Goal: Information Seeking & Learning: Learn about a topic

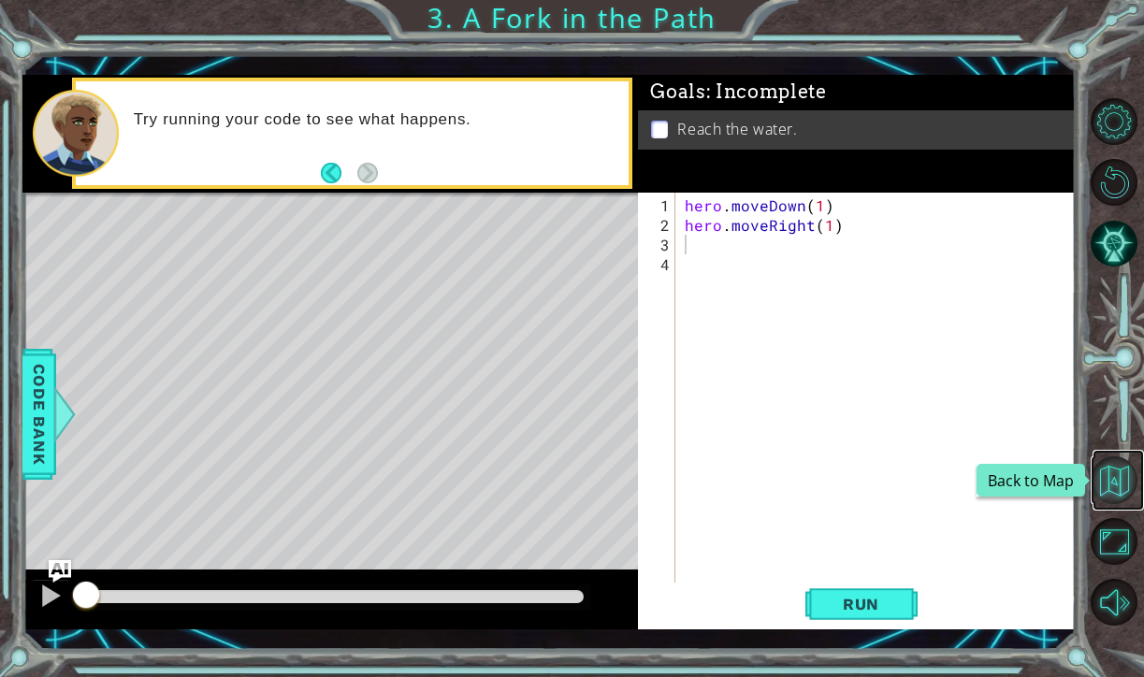
click at [1115, 482] on button "Back to Map" at bounding box center [1114, 480] width 48 height 48
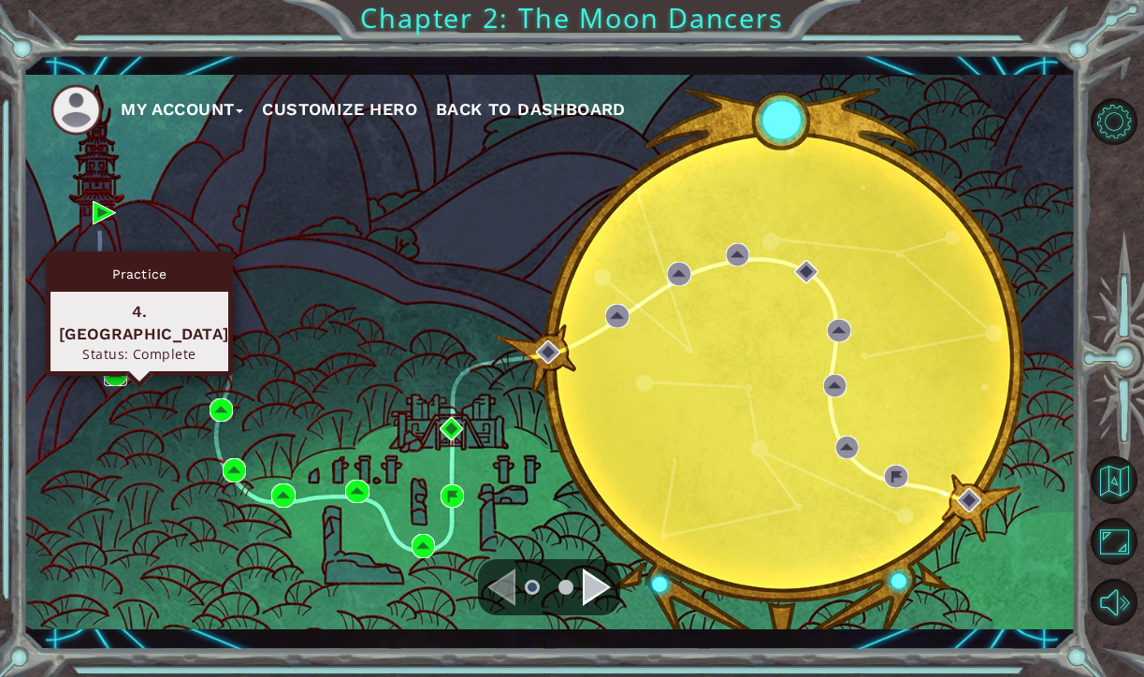
click at [110, 372] on img at bounding box center [115, 374] width 23 height 23
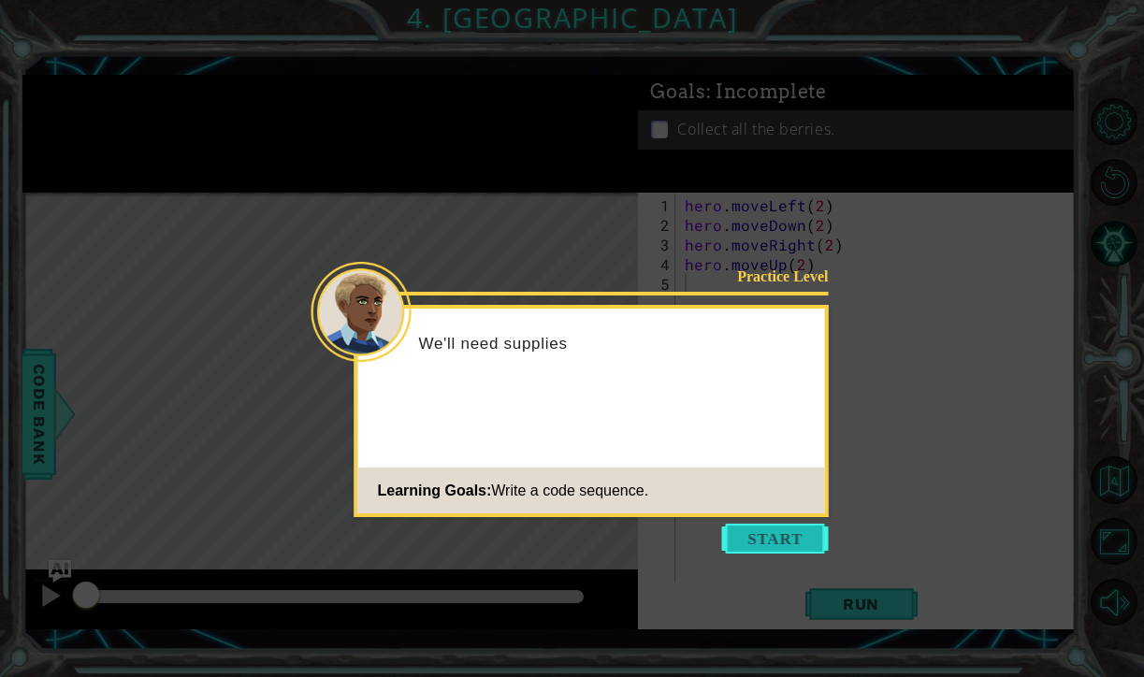
click at [770, 526] on button "Start" at bounding box center [775, 539] width 107 height 30
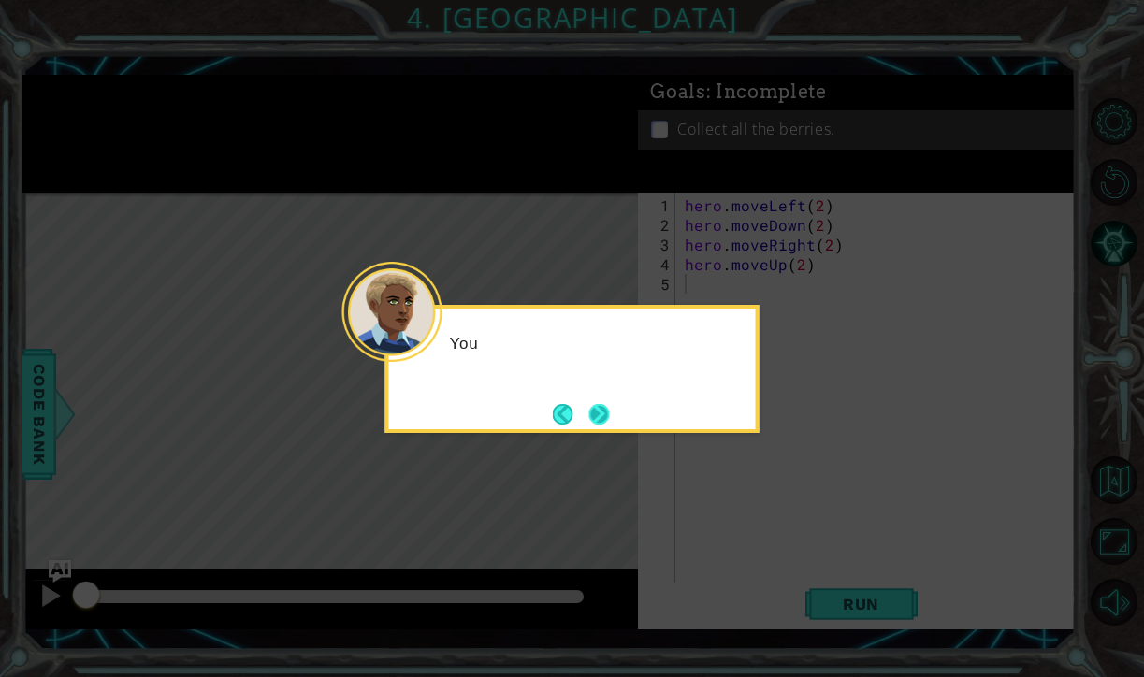
click at [597, 404] on button "Next" at bounding box center [599, 414] width 21 height 21
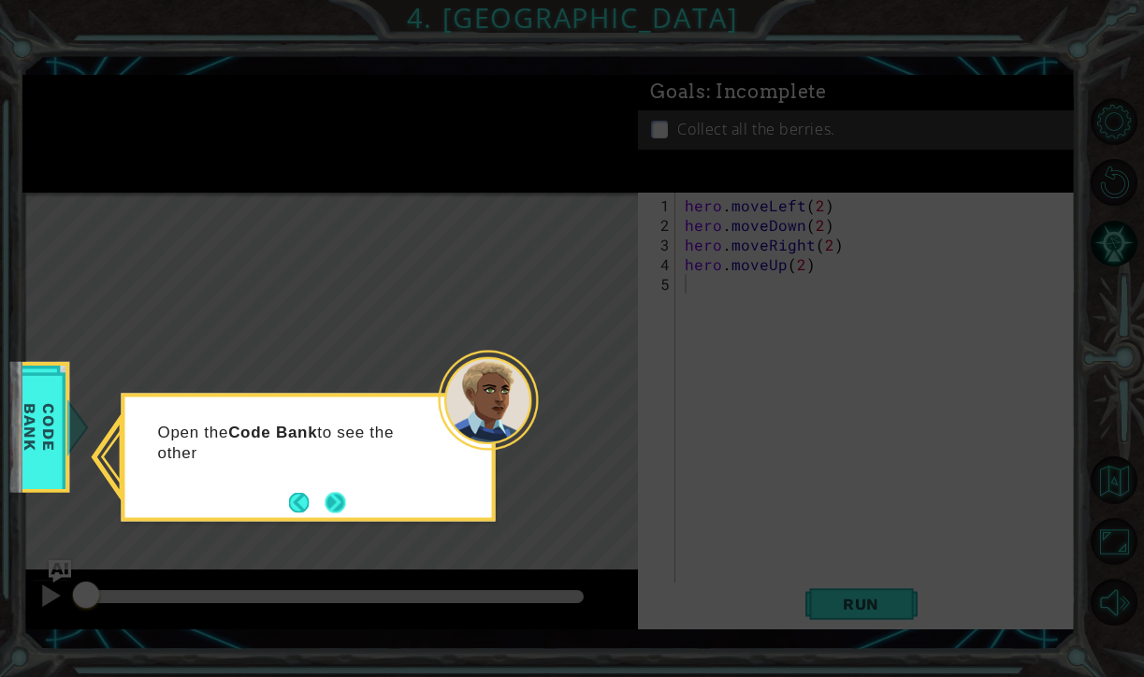
click at [329, 494] on button "Next" at bounding box center [335, 502] width 21 height 21
click at [334, 510] on button "Next" at bounding box center [335, 502] width 21 height 21
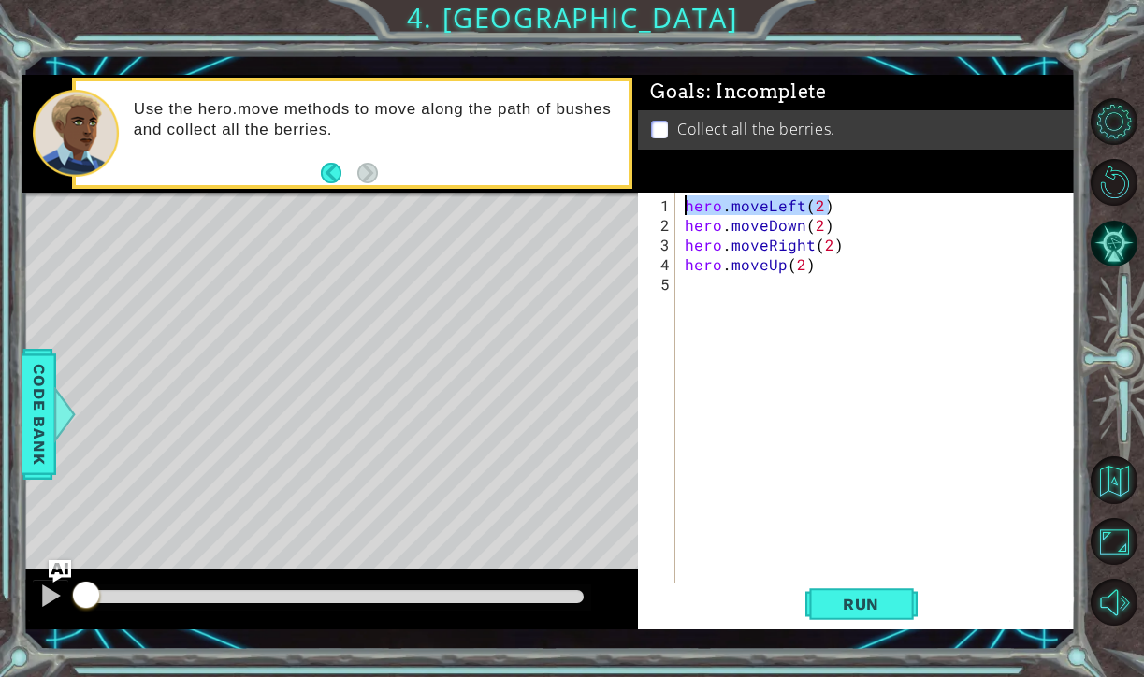
drag, startPoint x: 842, startPoint y: 210, endPoint x: 680, endPoint y: 208, distance: 161.8
click at [680, 208] on div "1 2 3 4 5 hero . moveLeft ( 2 ) hero . moveDown ( 2 ) hero . moveRight ( 2 ) he…" at bounding box center [854, 389] width 433 height 393
drag, startPoint x: 834, startPoint y: 230, endPoint x: 682, endPoint y: 232, distance: 152.4
click at [682, 232] on div "hero . moveLeft ( 2 ) hero . moveDown ( 2 ) hero . moveRight ( 2 ) hero . moveU…" at bounding box center [880, 411] width 399 height 432
drag, startPoint x: 838, startPoint y: 244, endPoint x: 683, endPoint y: 242, distance: 155.2
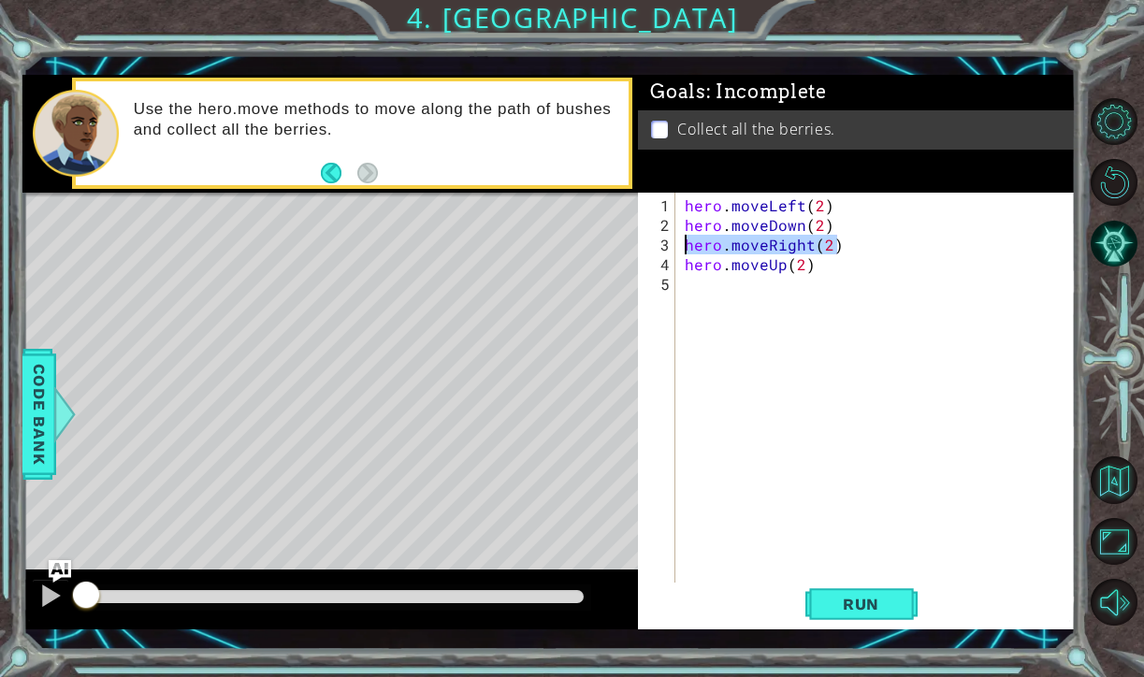
click at [683, 242] on div "hero . moveLeft ( 2 ) hero . moveDown ( 2 ) hero . moveRight ( 2 ) hero . moveU…" at bounding box center [880, 411] width 399 height 432
type textarea "hero.moveRight(2)"
drag, startPoint x: 836, startPoint y: 275, endPoint x: 743, endPoint y: 274, distance: 92.6
click at [743, 274] on div "hero . moveLeft ( 2 ) hero . moveDown ( 2 ) hero . moveRight ( 2 ) hero . moveU…" at bounding box center [880, 411] width 399 height 432
drag, startPoint x: 812, startPoint y: 264, endPoint x: 680, endPoint y: 263, distance: 131.8
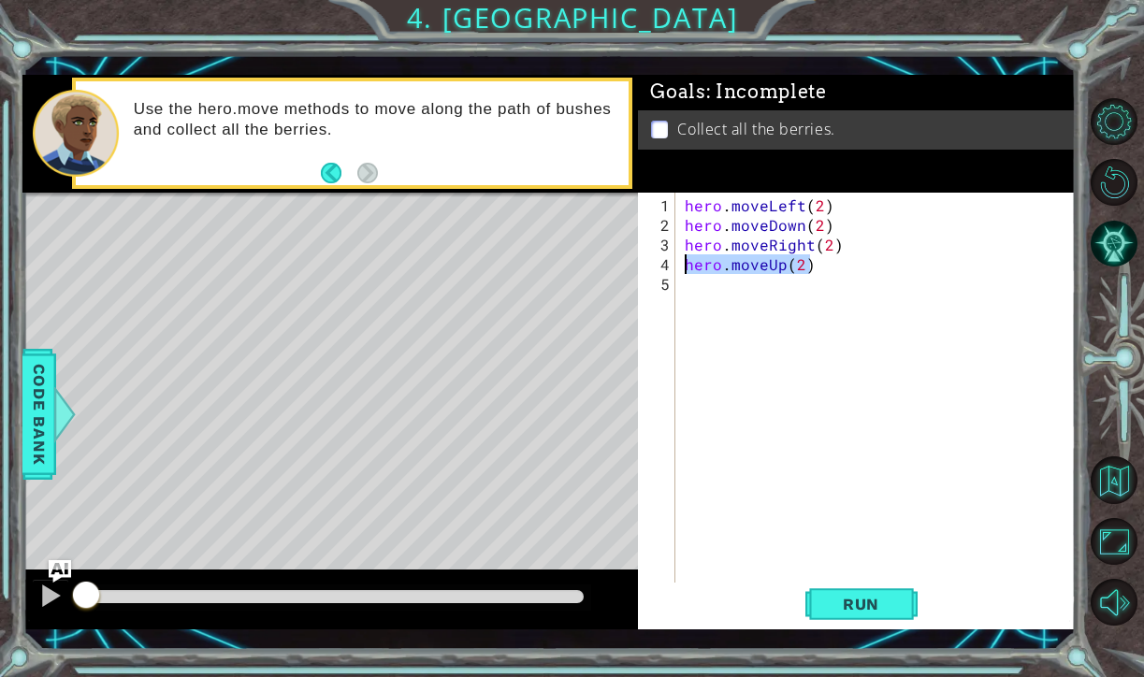
click at [680, 263] on div "1 2 3 4 5 hero . moveLeft ( 2 ) hero . moveDown ( 2 ) hero . moveRight ( 2 ) he…" at bounding box center [854, 389] width 433 height 393
type textarea "hero.moveUp(2)"
click at [1094, 477] on button "Back to Map" at bounding box center [1114, 480] width 48 height 48
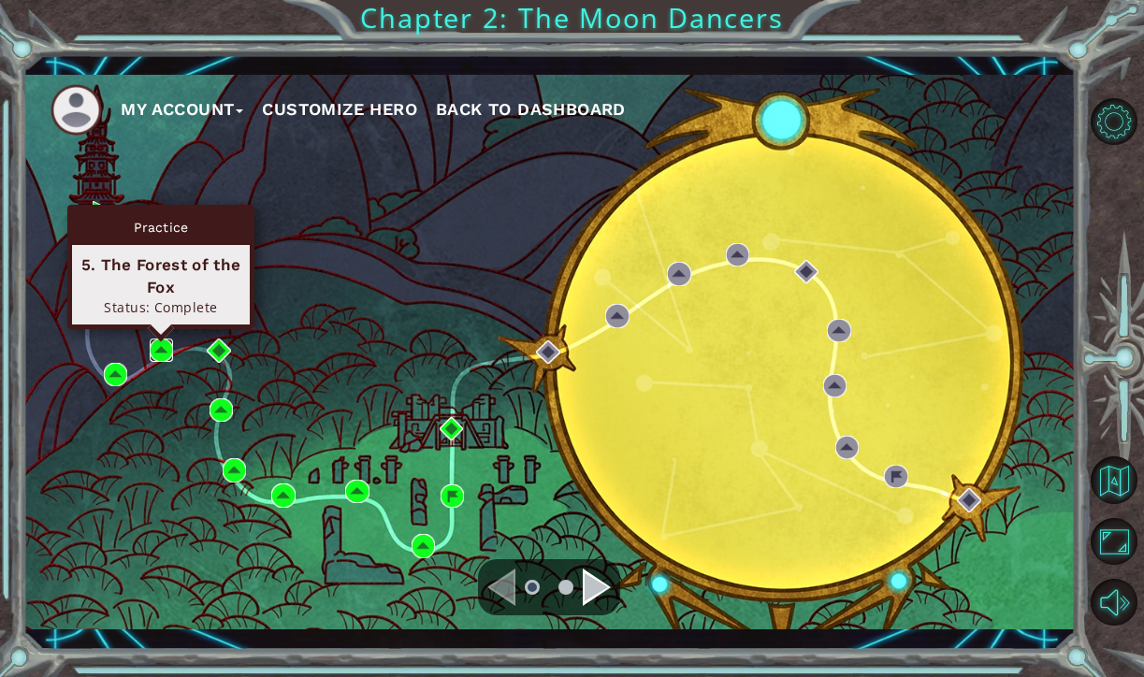
click at [151, 346] on img at bounding box center [161, 349] width 23 height 23
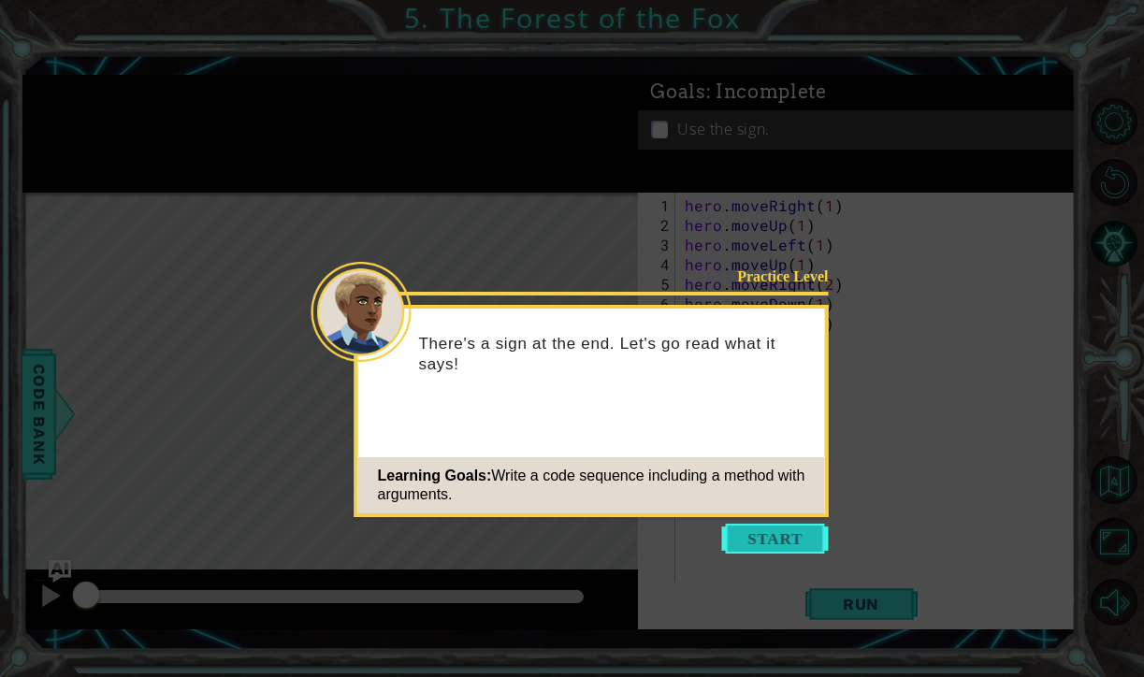
click at [778, 530] on button "Start" at bounding box center [775, 539] width 107 height 30
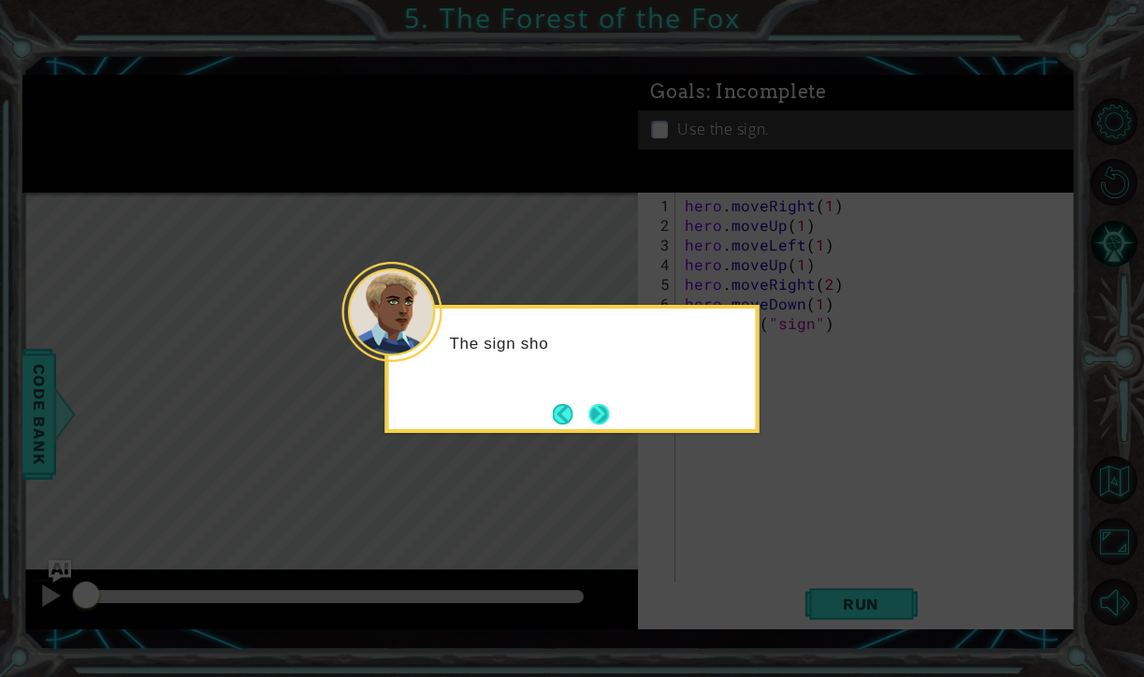
click at [610, 414] on button "Next" at bounding box center [599, 414] width 21 height 21
click at [608, 410] on button "Next" at bounding box center [599, 414] width 21 height 21
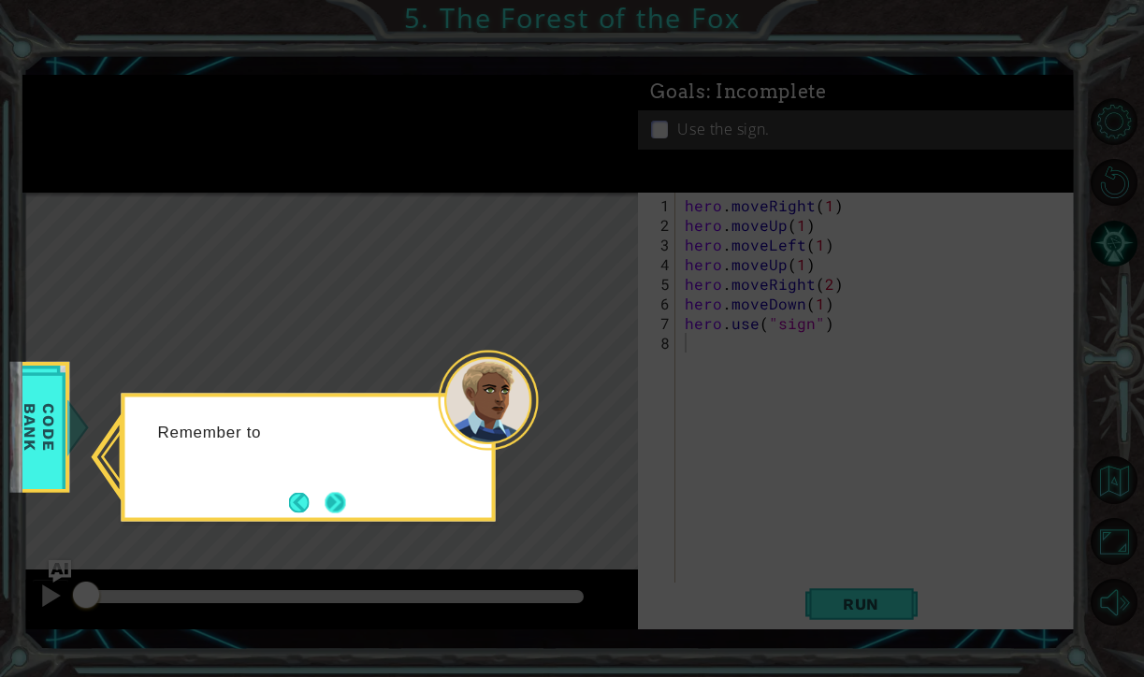
click at [335, 498] on button "Next" at bounding box center [335, 502] width 21 height 21
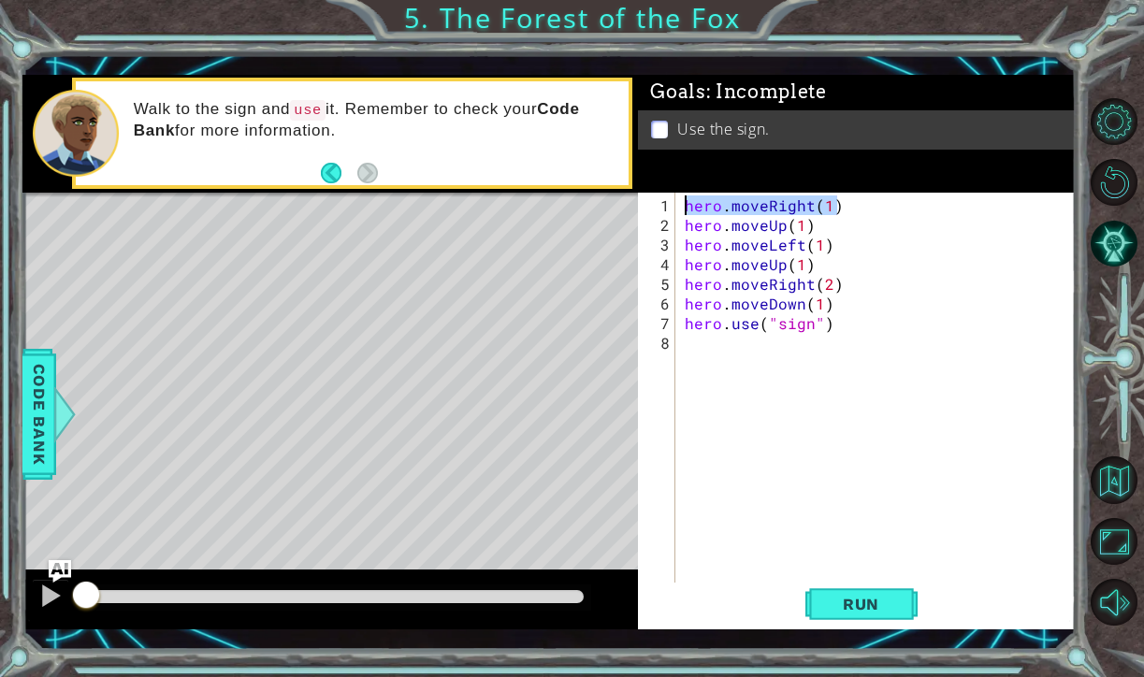
drag, startPoint x: 847, startPoint y: 212, endPoint x: 682, endPoint y: 201, distance: 165.9
click at [682, 201] on div "hero . moveRight ( 1 ) hero . moveUp ( 1 ) hero . moveLeft ( 1 ) hero . moveUp …" at bounding box center [880, 411] width 399 height 432
drag, startPoint x: 827, startPoint y: 227, endPoint x: 682, endPoint y: 231, distance: 145.0
click at [682, 231] on div "hero . moveRight ( 1 ) hero . moveUp ( 1 ) hero . moveLeft ( 1 ) hero . moveUp …" at bounding box center [880, 411] width 399 height 432
drag, startPoint x: 833, startPoint y: 244, endPoint x: 677, endPoint y: 251, distance: 156.3
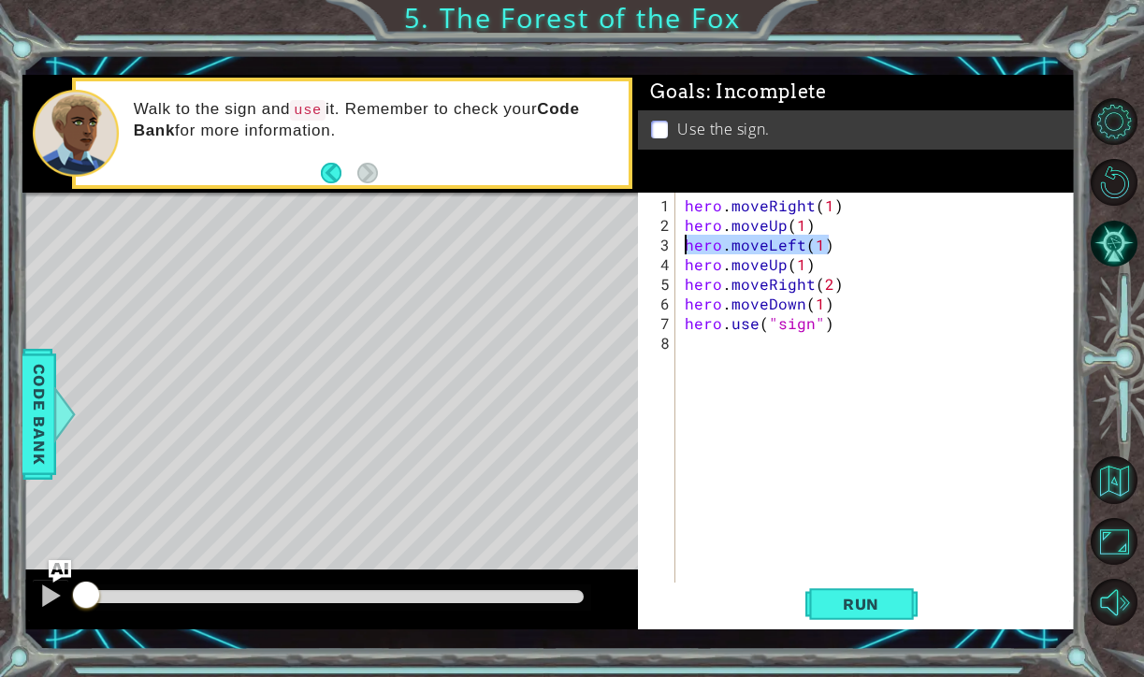
click at [677, 251] on div "hero.moveUp(1) 1 2 3 4 5 6 7 8 hero . moveRight ( 1 ) hero . moveUp ( 1 ) hero …" at bounding box center [854, 389] width 433 height 393
drag, startPoint x: 826, startPoint y: 261, endPoint x: 683, endPoint y: 260, distance: 143.1
click at [683, 260] on div "hero . moveRight ( 1 ) hero . moveUp ( 1 ) hero . moveLeft ( 1 ) hero . moveUp …" at bounding box center [880, 411] width 399 height 432
drag, startPoint x: 842, startPoint y: 287, endPoint x: 675, endPoint y: 286, distance: 166.4
click at [675, 286] on div "hero.moveUp(1) 1 2 3 4 5 6 7 8 hero . moveRight ( 1 ) hero . moveUp ( 1 ) hero …" at bounding box center [854, 389] width 433 height 393
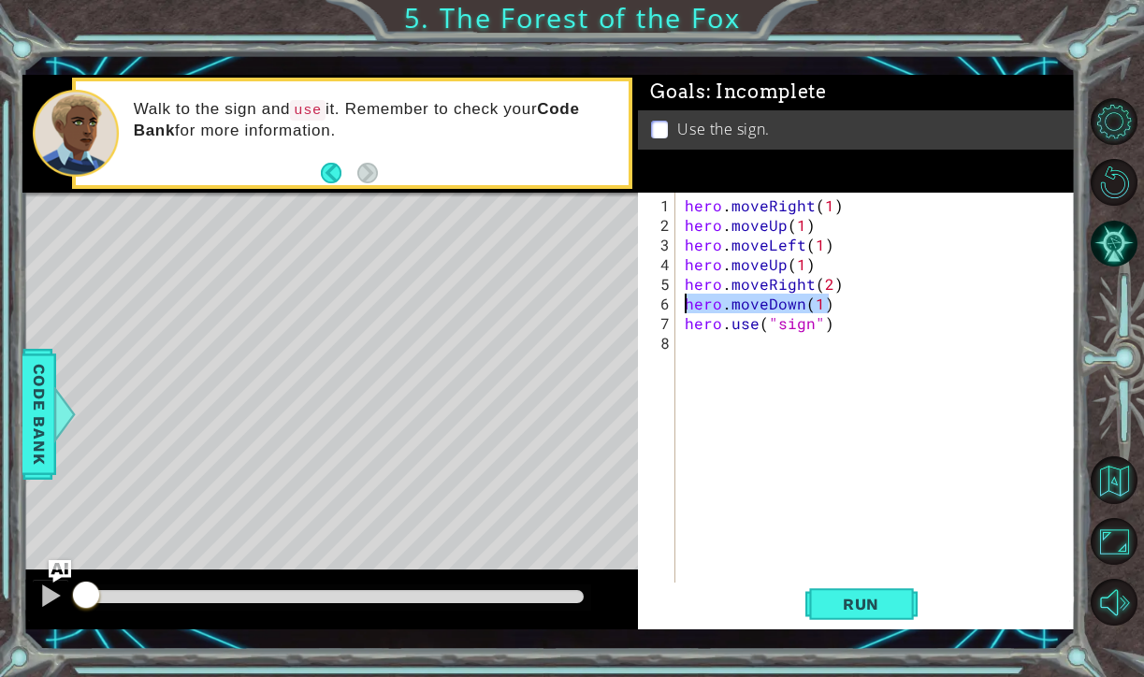
drag, startPoint x: 836, startPoint y: 307, endPoint x: 676, endPoint y: 296, distance: 160.2
click at [676, 296] on div "hero.moveRight(2) 1 2 3 4 5 6 7 8 hero . moveRight ( 1 ) hero . moveUp ( 1 ) he…" at bounding box center [854, 389] width 433 height 393
drag, startPoint x: 833, startPoint y: 326, endPoint x: 672, endPoint y: 327, distance: 160.8
click at [672, 327] on div "hero.moveDown(1) 1 2 3 4 5 6 7 8 hero . moveRight ( 1 ) hero . moveUp ( 1 ) her…" at bounding box center [854, 389] width 433 height 393
drag, startPoint x: 852, startPoint y: 209, endPoint x: 683, endPoint y: 211, distance: 169.2
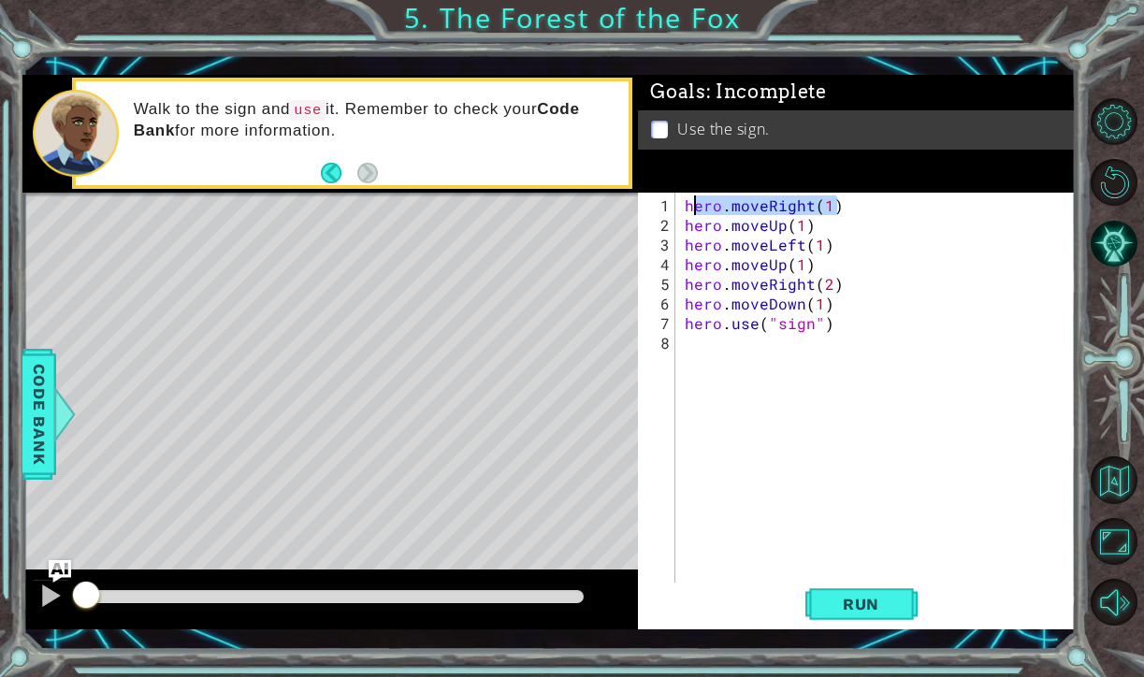
click at [683, 211] on div "hero . moveRight ( 1 ) hero . moveUp ( 1 ) hero . moveLeft ( 1 ) hero . moveUp …" at bounding box center [880, 411] width 399 height 432
drag, startPoint x: 815, startPoint y: 227, endPoint x: 669, endPoint y: 227, distance: 146.8
click at [669, 227] on div "hero.moveRight(1) 1 2 3 4 5 6 7 8 hero . moveRight ( 1 ) hero . moveUp ( 1 ) he…" at bounding box center [854, 389] width 433 height 393
drag, startPoint x: 841, startPoint y: 243, endPoint x: 678, endPoint y: 247, distance: 162.7
click at [678, 247] on div "hero.moveUp(1) 1 2 3 4 5 6 7 8 hero . moveRight ( 1 ) hero . moveUp ( 1 ) hero …" at bounding box center [854, 389] width 433 height 393
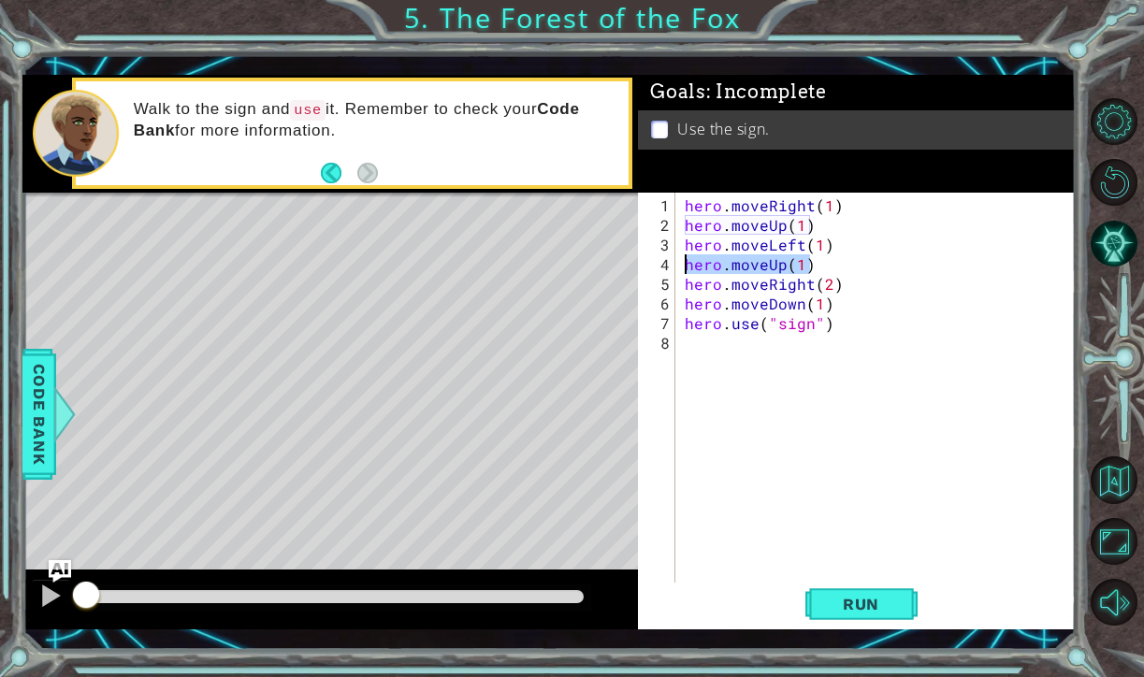
drag, startPoint x: 827, startPoint y: 271, endPoint x: 681, endPoint y: 266, distance: 146.0
click at [681, 266] on div "hero . moveRight ( 1 ) hero . moveUp ( 1 ) hero . moveLeft ( 1 ) hero . moveUp …" at bounding box center [876, 389] width 390 height 393
drag, startPoint x: 842, startPoint y: 285, endPoint x: 673, endPoint y: 291, distance: 169.3
click at [673, 291] on div "hero.moveUp(1) 1 2 3 4 5 6 7 8 hero . moveRight ( 1 ) hero . moveUp ( 1 ) hero …" at bounding box center [854, 389] width 433 height 393
drag, startPoint x: 838, startPoint y: 306, endPoint x: 670, endPoint y: 304, distance: 167.4
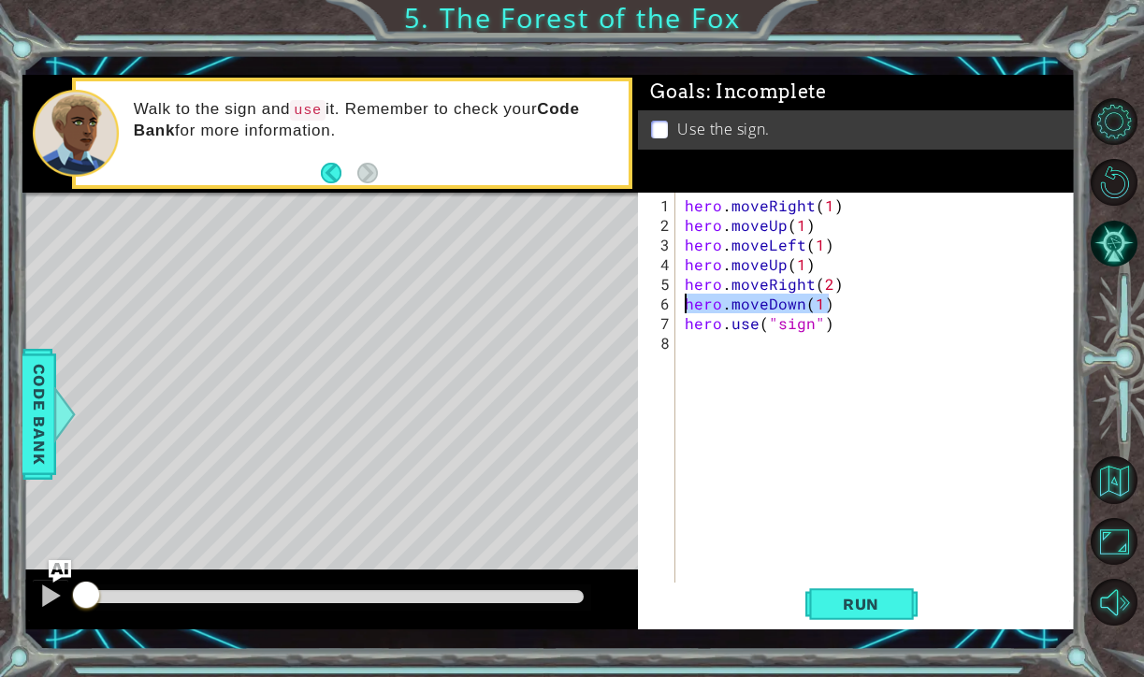
click at [670, 303] on div "hero.moveRight(2) 1 2 3 4 5 6 7 8 hero . moveRight ( 1 ) hero . moveUp ( 1 ) he…" at bounding box center [854, 389] width 433 height 393
drag, startPoint x: 845, startPoint y: 333, endPoint x: 723, endPoint y: 329, distance: 122.5
click at [723, 329] on div "hero . moveRight ( 1 ) hero . moveUp ( 1 ) hero . moveLeft ( 1 ) hero . moveUp …" at bounding box center [880, 411] width 399 height 432
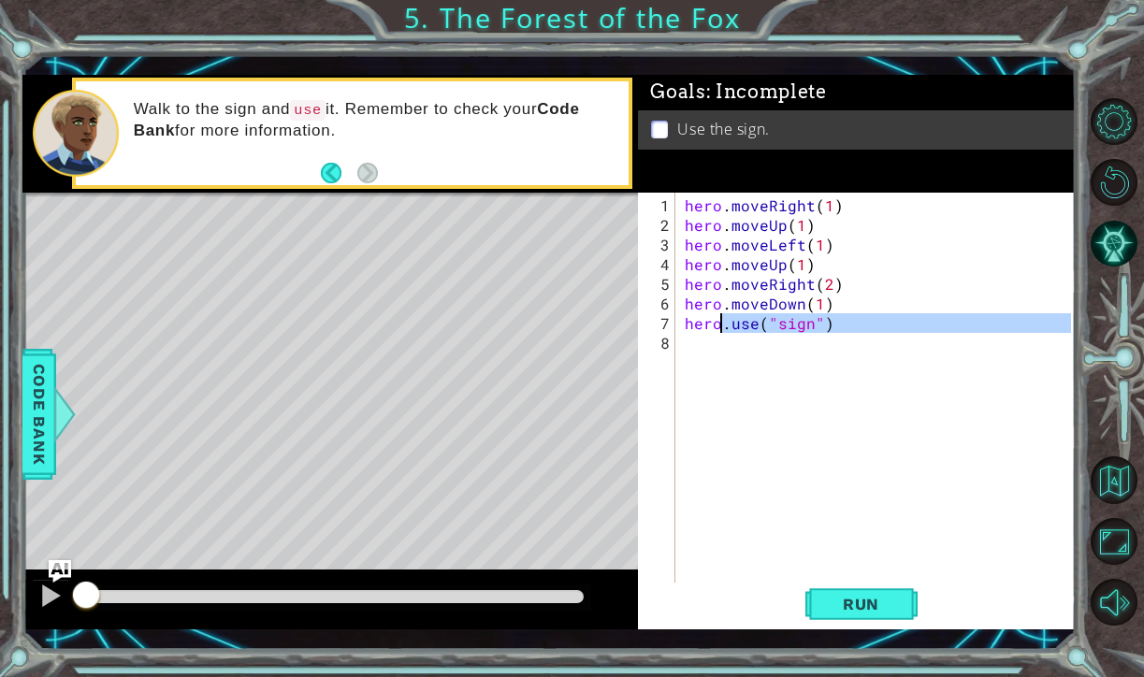
click at [844, 327] on div "hero . moveRight ( 1 ) hero . moveUp ( 1 ) hero . moveLeft ( 1 ) hero . moveUp …" at bounding box center [880, 411] width 399 height 432
type textarea "hero.use("sign")"
drag, startPoint x: 839, startPoint y: 323, endPoint x: 671, endPoint y: 324, distance: 167.4
click at [671, 324] on div "hero.use("sign") 1 2 3 4 5 6 7 8 hero . moveRight ( 1 ) hero . moveUp ( 1 ) her…" at bounding box center [854, 389] width 433 height 393
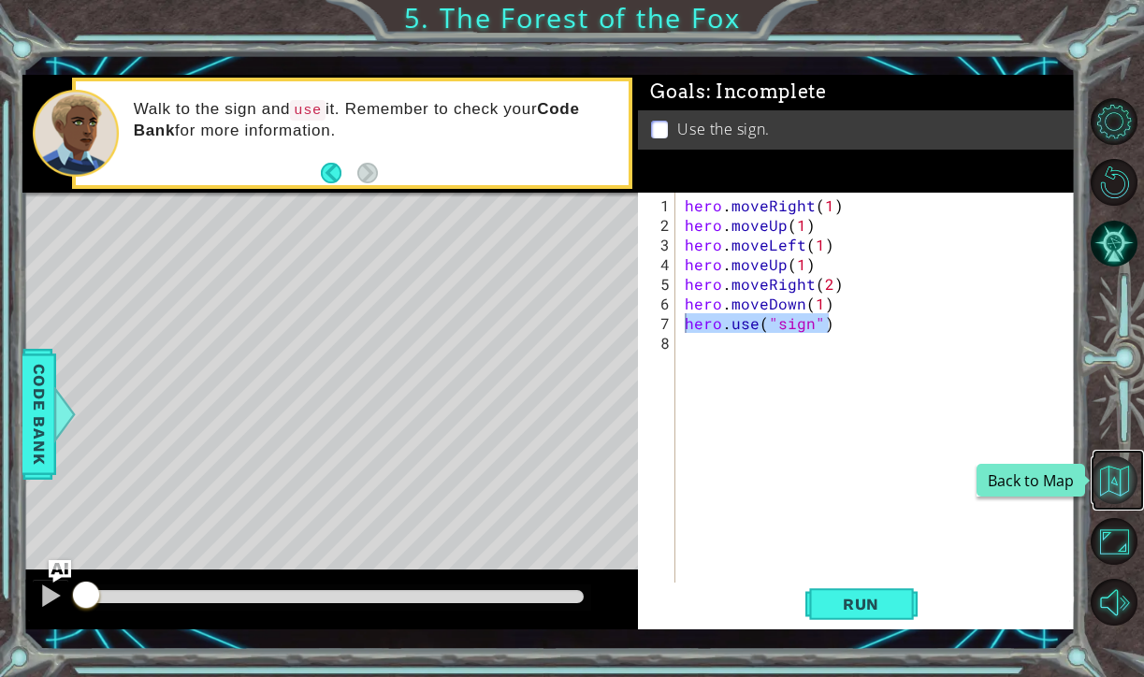
click at [1124, 500] on button "Back to Map" at bounding box center [1114, 480] width 48 height 48
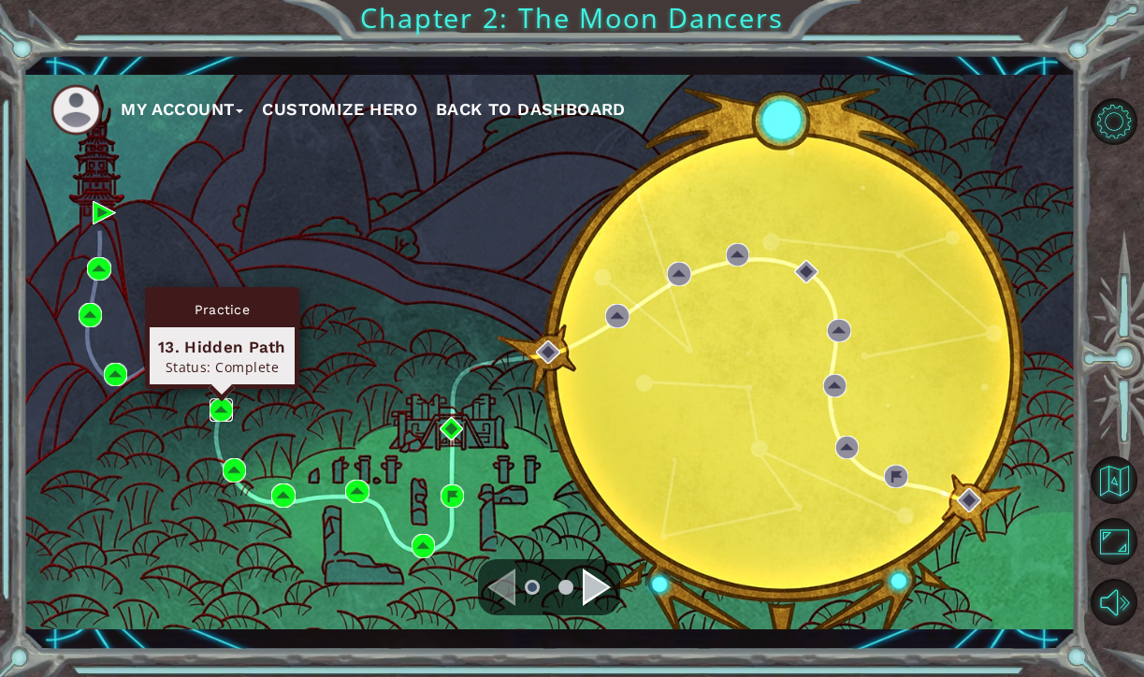
click at [223, 402] on img at bounding box center [220, 409] width 23 height 23
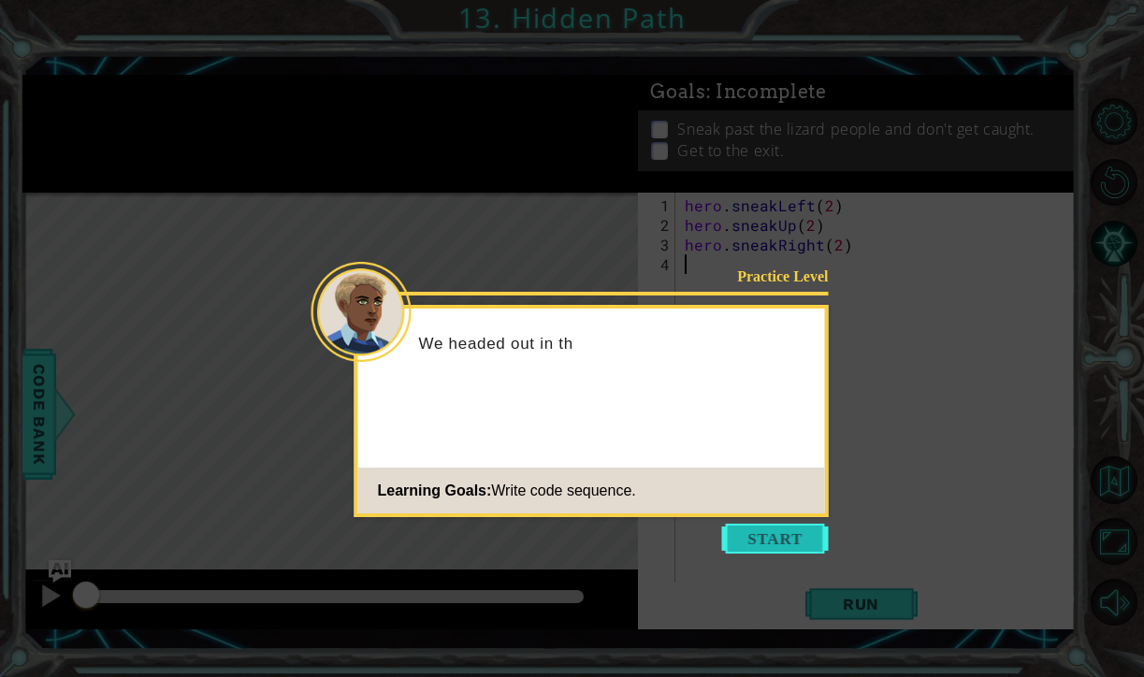
click at [761, 540] on button "Start" at bounding box center [775, 539] width 107 height 30
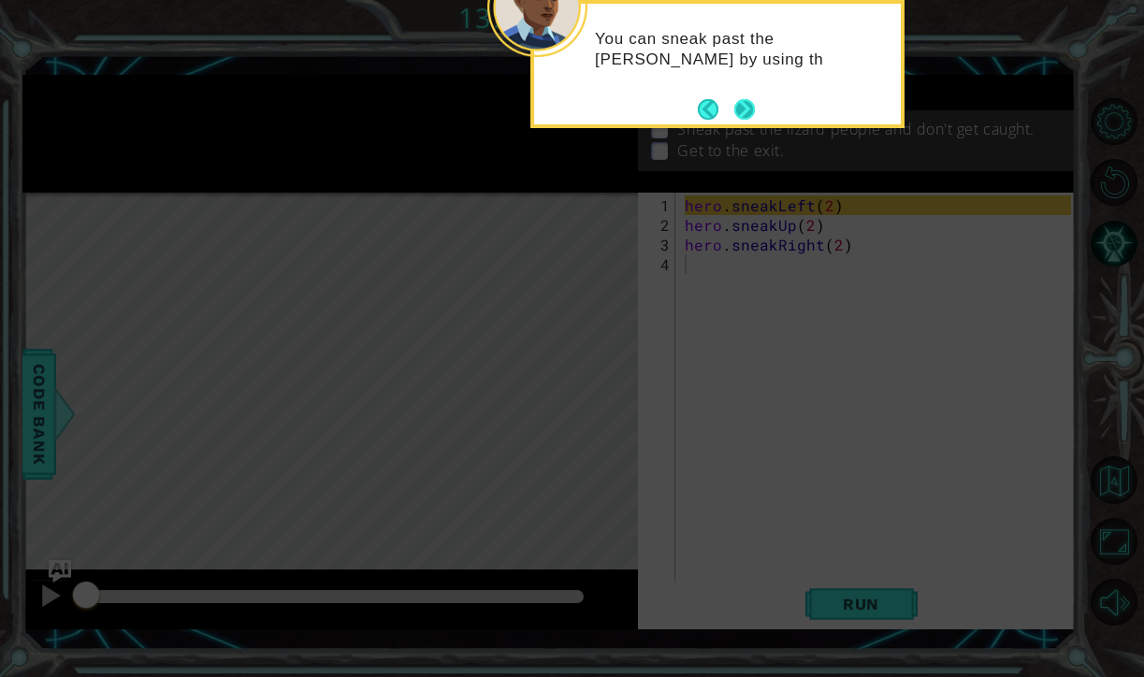
click at [751, 108] on button "Next" at bounding box center [744, 109] width 21 height 21
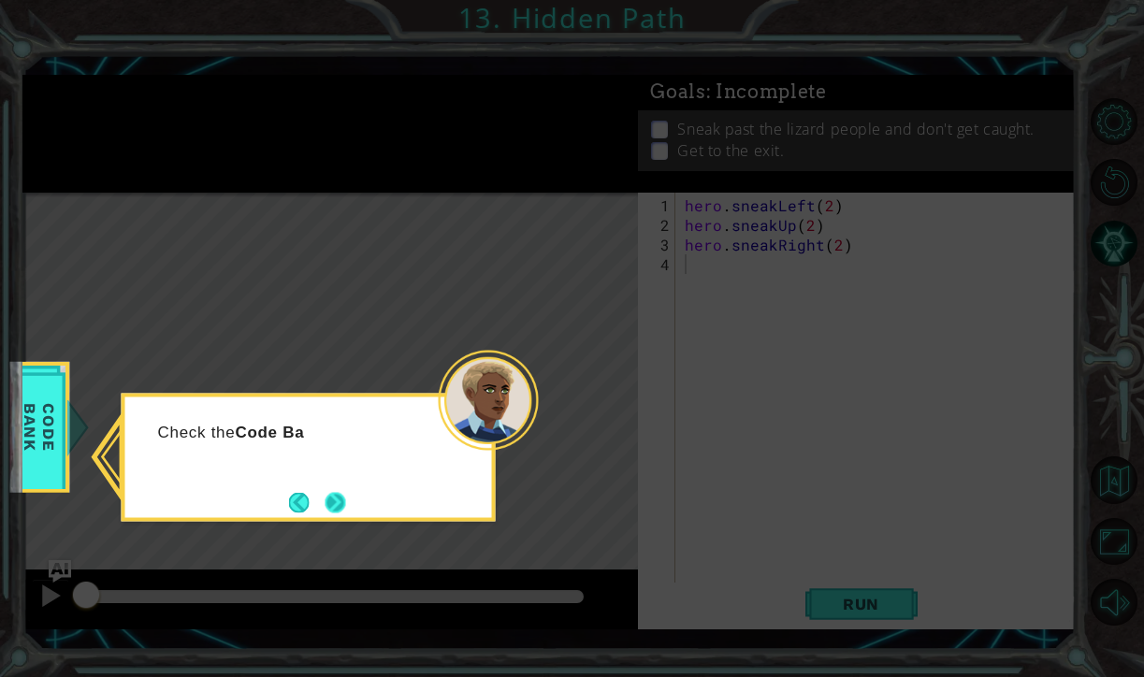
click at [346, 495] on button "Next" at bounding box center [335, 502] width 21 height 21
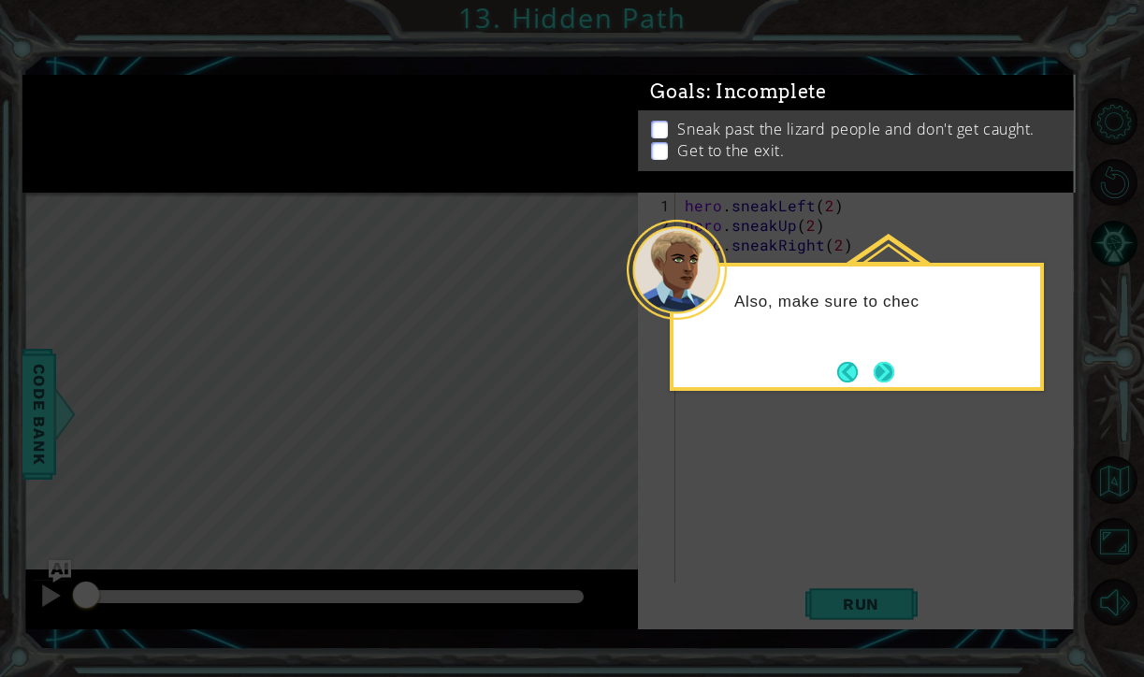
click at [887, 364] on button "Next" at bounding box center [883, 372] width 21 height 21
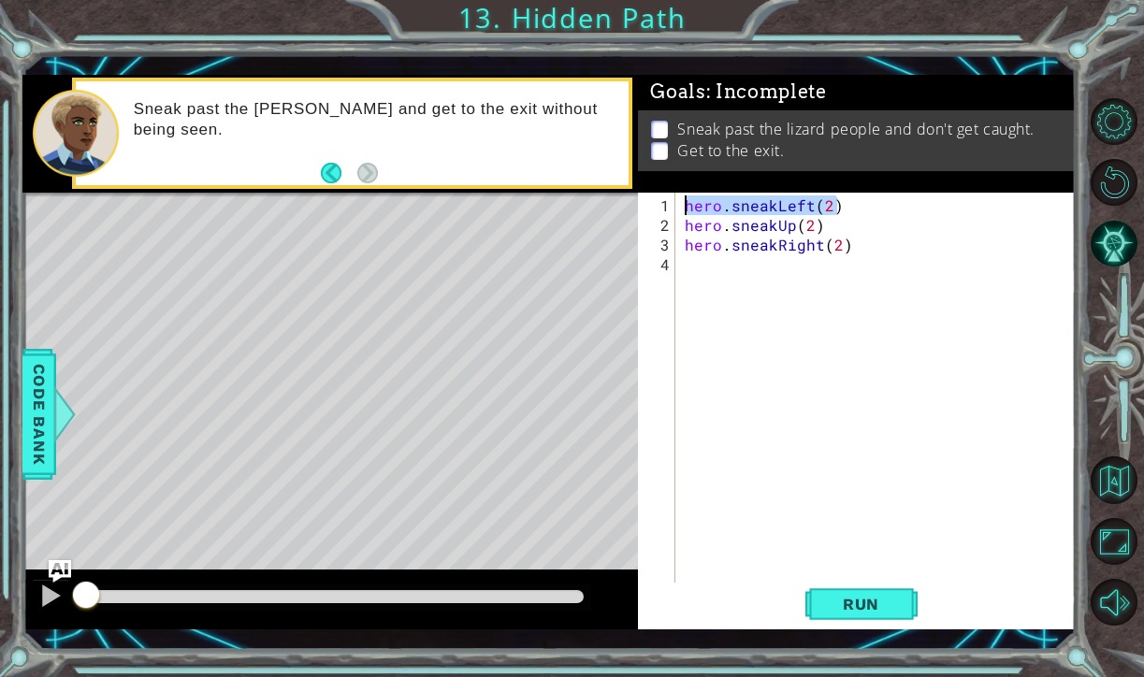
drag, startPoint x: 843, startPoint y: 203, endPoint x: 653, endPoint y: 194, distance: 191.0
click at [653, 194] on div "1 2 3 4 hero . sneakLeft ( 2 ) hero . sneakUp ( 2 ) hero . sneakRight ( 2 ) ההה…" at bounding box center [854, 389] width 433 height 393
drag, startPoint x: 821, startPoint y: 222, endPoint x: 674, endPoint y: 225, distance: 146.8
click at [674, 225] on div "hero.sneakLeft(2) 1 2 3 4 hero . sneakLeft ( 2 ) hero . sneakUp ( 2 ) hero . sn…" at bounding box center [854, 389] width 433 height 393
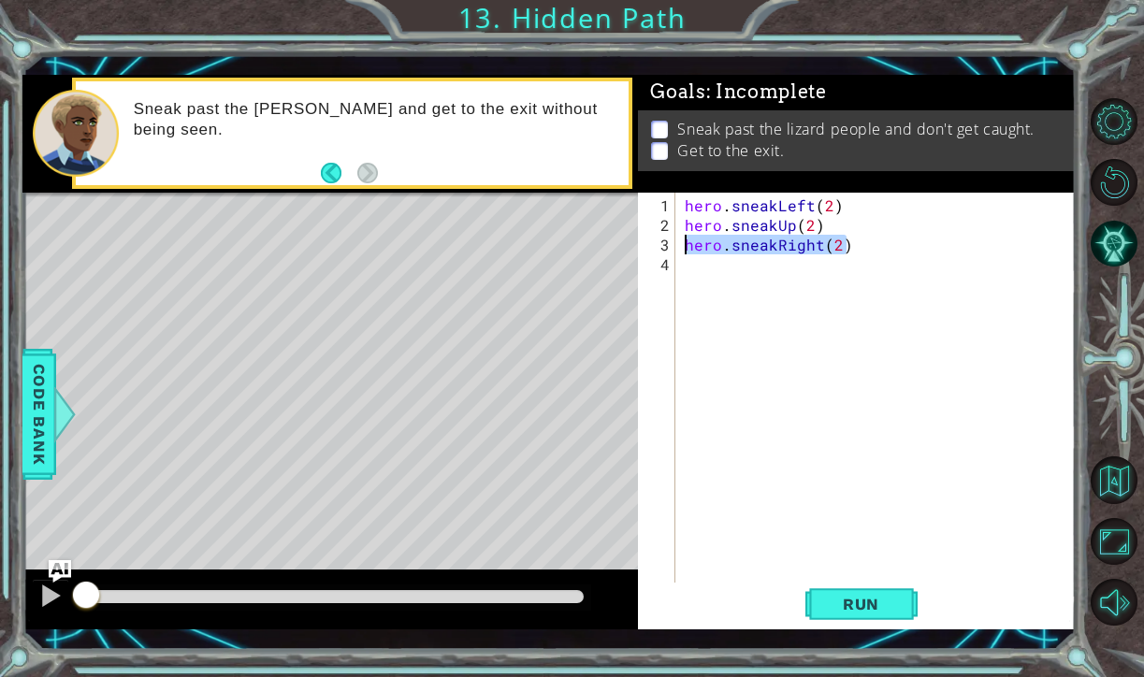
drag, startPoint x: 849, startPoint y: 249, endPoint x: 682, endPoint y: 243, distance: 167.5
click at [682, 243] on div "hero . sneakLeft ( 2 ) hero . sneakUp ( 2 ) hero . sneakRight ( 2 )" at bounding box center [880, 411] width 399 height 432
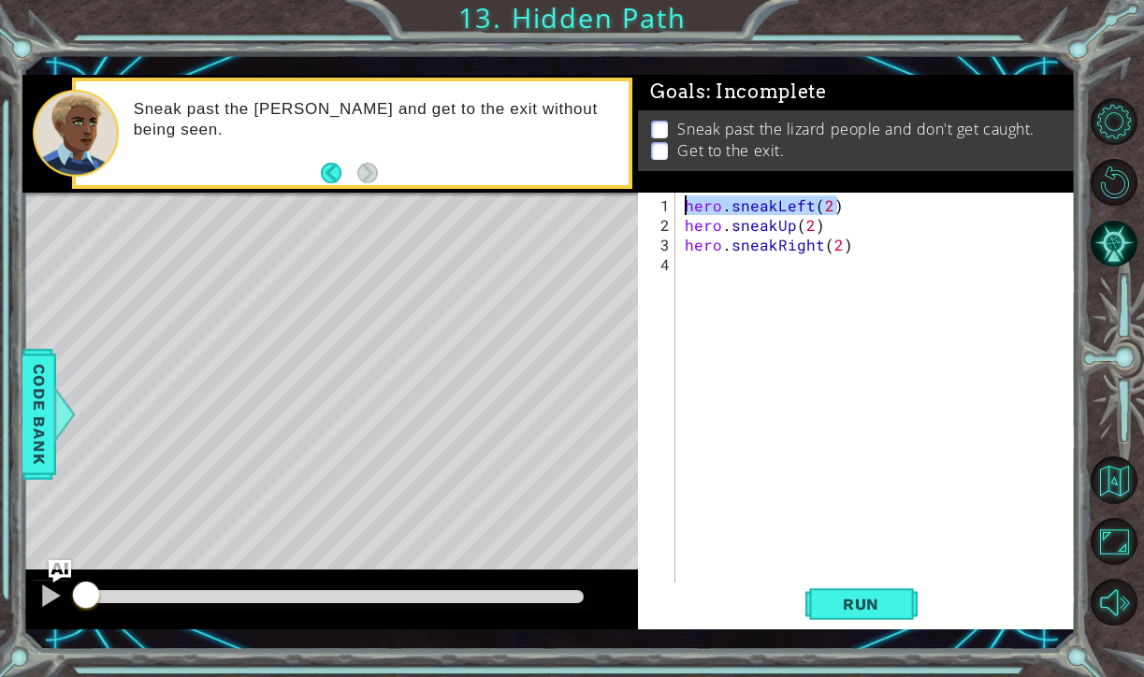
drag, startPoint x: 862, startPoint y: 208, endPoint x: 683, endPoint y: 209, distance: 179.5
click at [683, 209] on div "hero . sneakLeft ( 2 ) hero . sneakUp ( 2 ) hero . sneakRight ( 2 )" at bounding box center [880, 411] width 399 height 432
drag, startPoint x: 830, startPoint y: 230, endPoint x: 679, endPoint y: 221, distance: 151.8
click at [679, 221] on div "hero.sneakLeft(2) 1 2 3 4 hero . sneakLeft ( 2 ) hero . sneakUp ( 2 ) hero . sn…" at bounding box center [854, 389] width 433 height 393
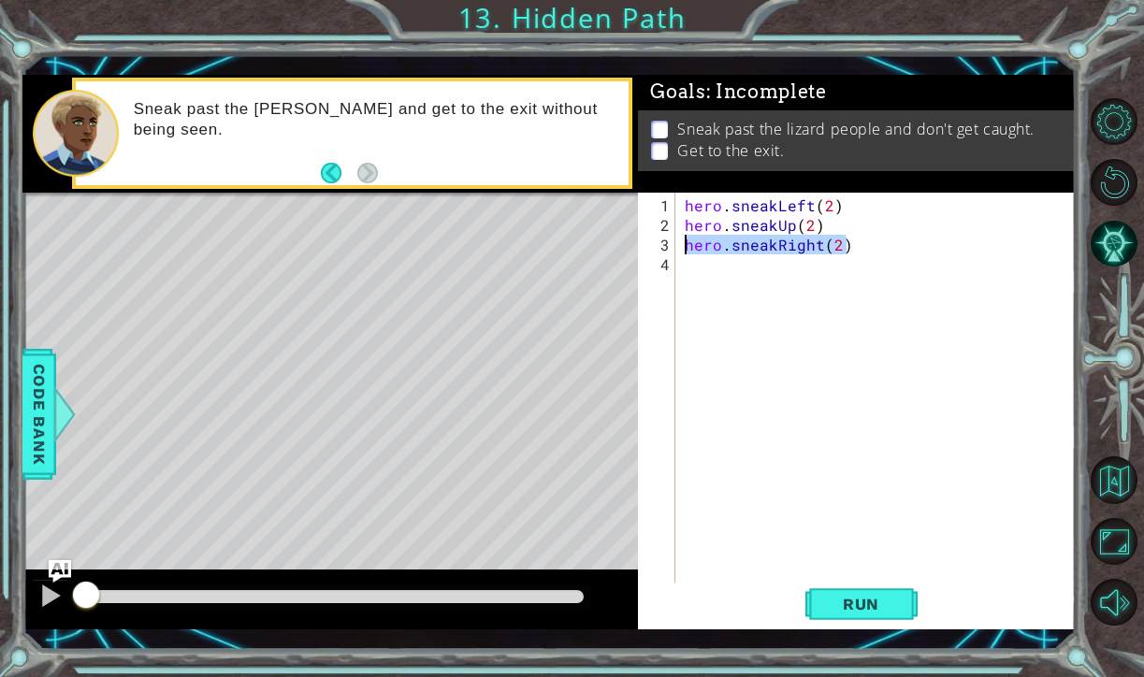
drag, startPoint x: 850, startPoint y: 241, endPoint x: 680, endPoint y: 246, distance: 170.2
click at [680, 246] on div "hero.sneakUp(2) 1 2 3 4 hero . sneakLeft ( 2 ) hero . sneakUp ( 2 ) hero . snea…" at bounding box center [854, 389] width 433 height 393
type textarea "hero.sneakRight(2)"
click at [1121, 482] on button "Back to Map" at bounding box center [1114, 480] width 48 height 48
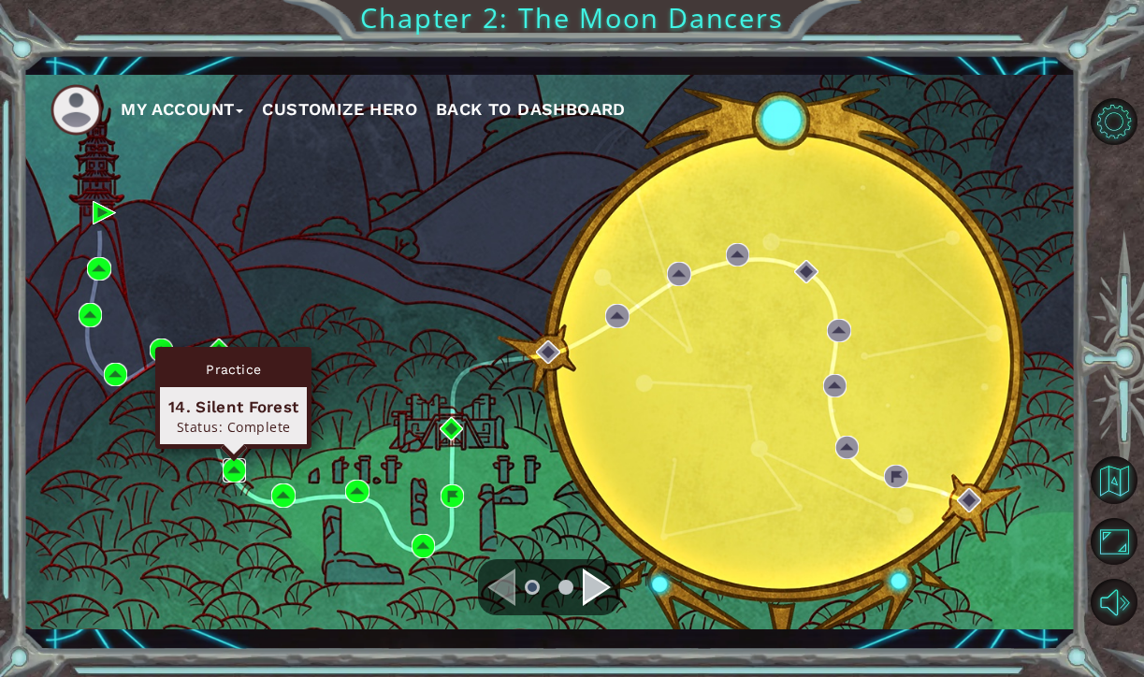
click at [240, 470] on img at bounding box center [234, 469] width 23 height 23
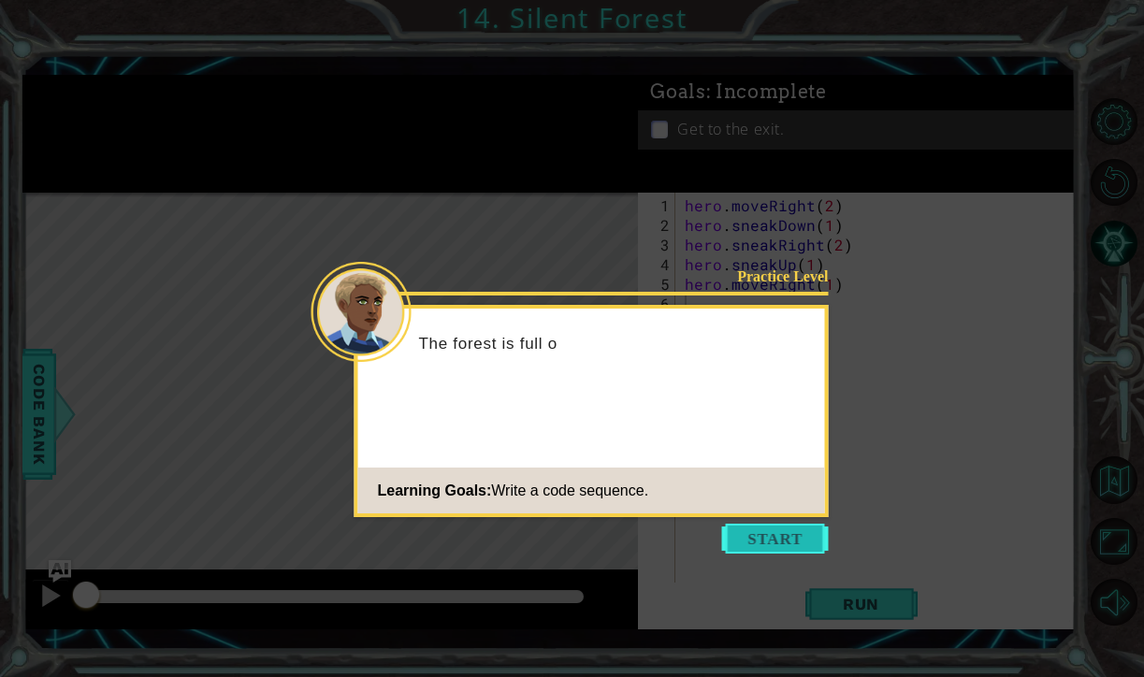
click at [810, 546] on button "Start" at bounding box center [775, 539] width 107 height 30
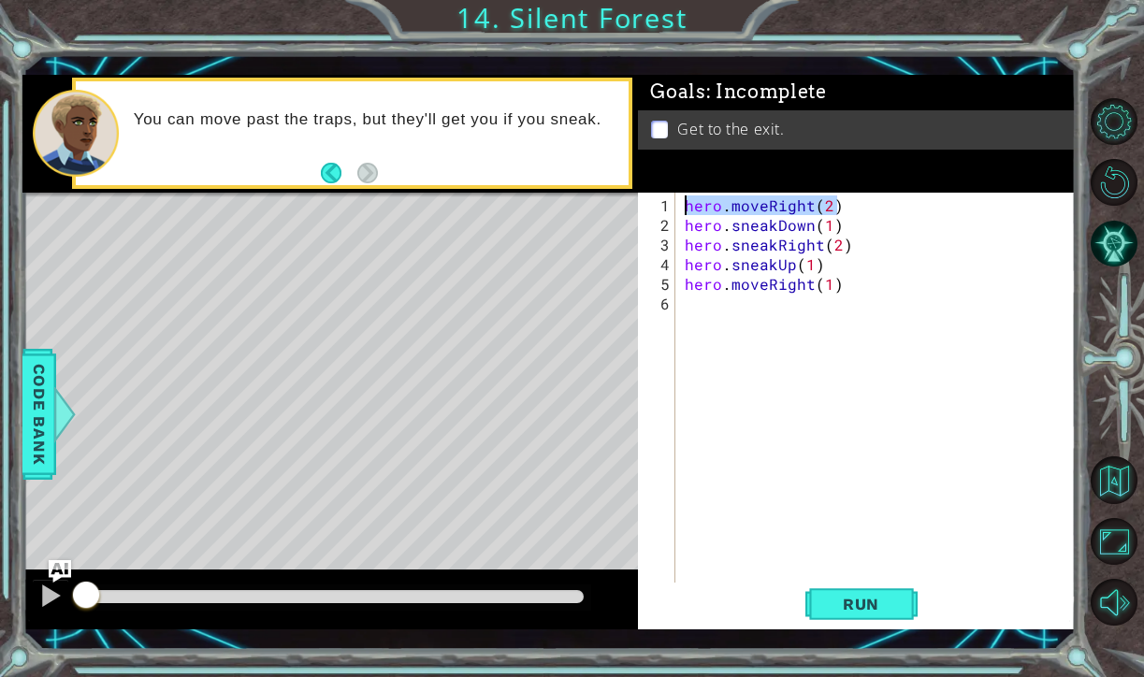
drag, startPoint x: 843, startPoint y: 204, endPoint x: 662, endPoint y: 209, distance: 181.5
click at [662, 209] on div "1 2 3 4 5 6 hero . moveRight ( 2 ) hero . sneakDown ( 1 ) hero . sneakRight ( 2…" at bounding box center [854, 389] width 433 height 393
drag, startPoint x: 853, startPoint y: 225, endPoint x: 678, endPoint y: 232, distance: 175.0
click at [678, 232] on div "hero.moveRight(2) 1 2 3 4 5 6 hero . moveRight ( 2 ) hero . sneakDown ( 1 ) her…" at bounding box center [854, 389] width 433 height 393
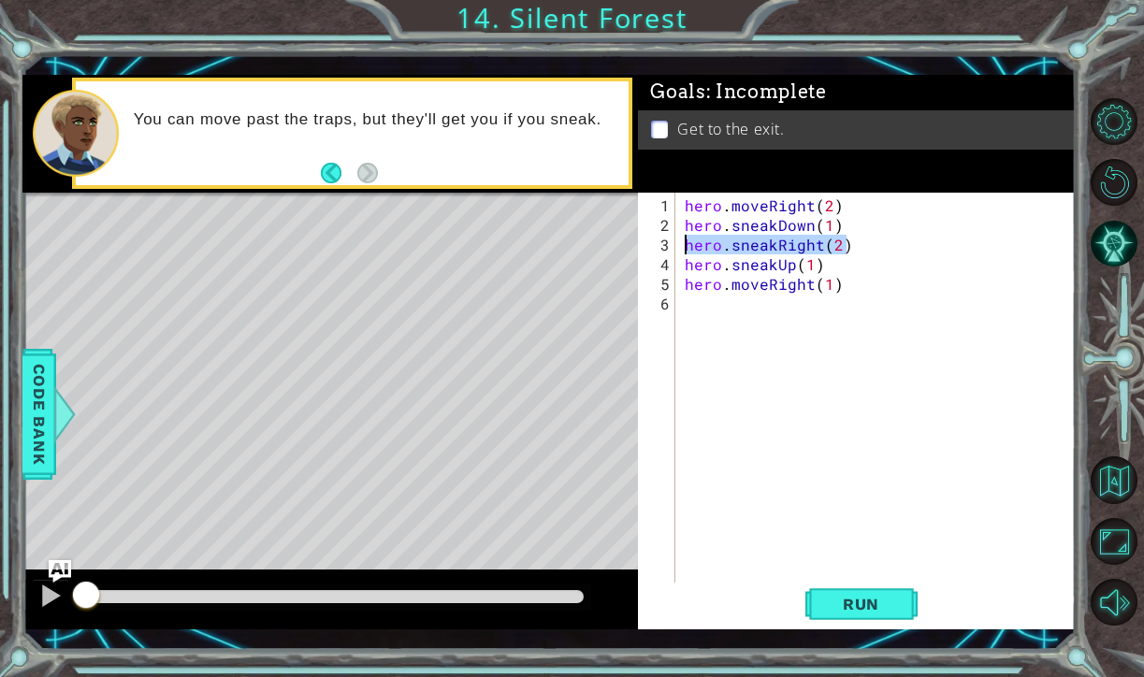
drag, startPoint x: 847, startPoint y: 247, endPoint x: 672, endPoint y: 249, distance: 174.9
click at [672, 249] on div "hero.sneakDown(1) 1 2 3 4 5 6 hero . moveRight ( 2 ) hero . sneakDown ( 1 ) her…" at bounding box center [854, 389] width 433 height 393
drag, startPoint x: 843, startPoint y: 268, endPoint x: 680, endPoint y: 267, distance: 163.6
click at [680, 267] on div "hero.sneakRight(2) 1 2 3 4 5 6 hero . moveRight ( 2 ) hero . sneakDown ( 1 ) he…" at bounding box center [854, 389] width 433 height 393
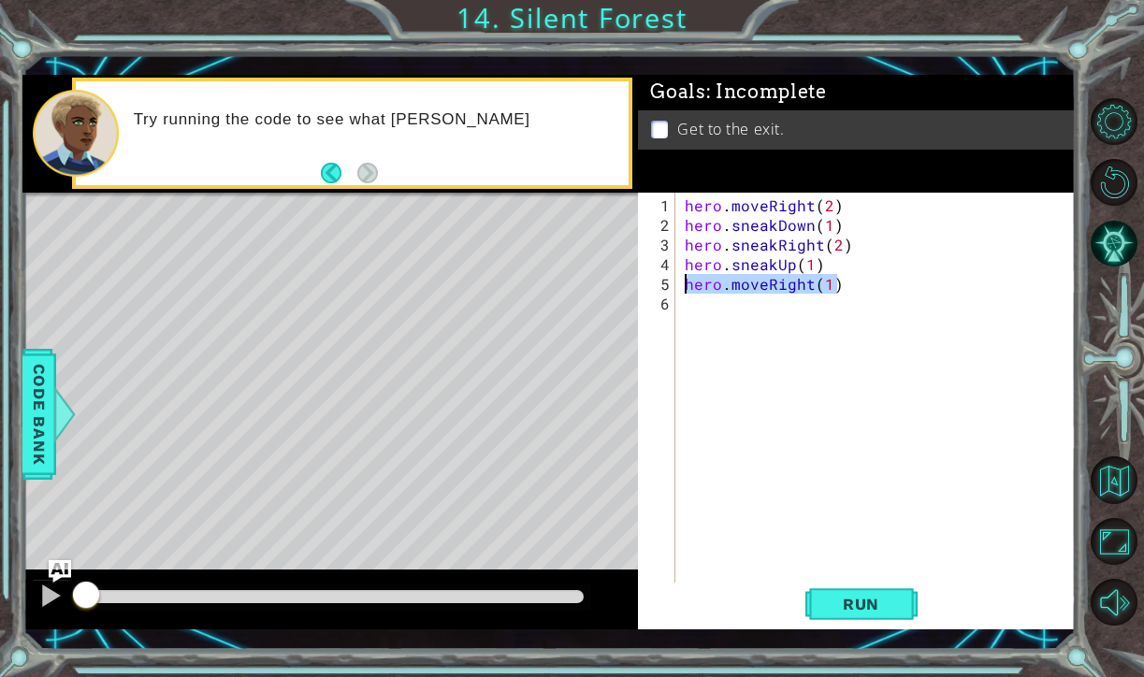
drag, startPoint x: 843, startPoint y: 283, endPoint x: 681, endPoint y: 285, distance: 162.7
click at [681, 285] on div "hero . moveRight ( 2 ) hero . sneakDown ( 1 ) hero . sneakRight ( 2 ) hero . sn…" at bounding box center [876, 389] width 390 height 393
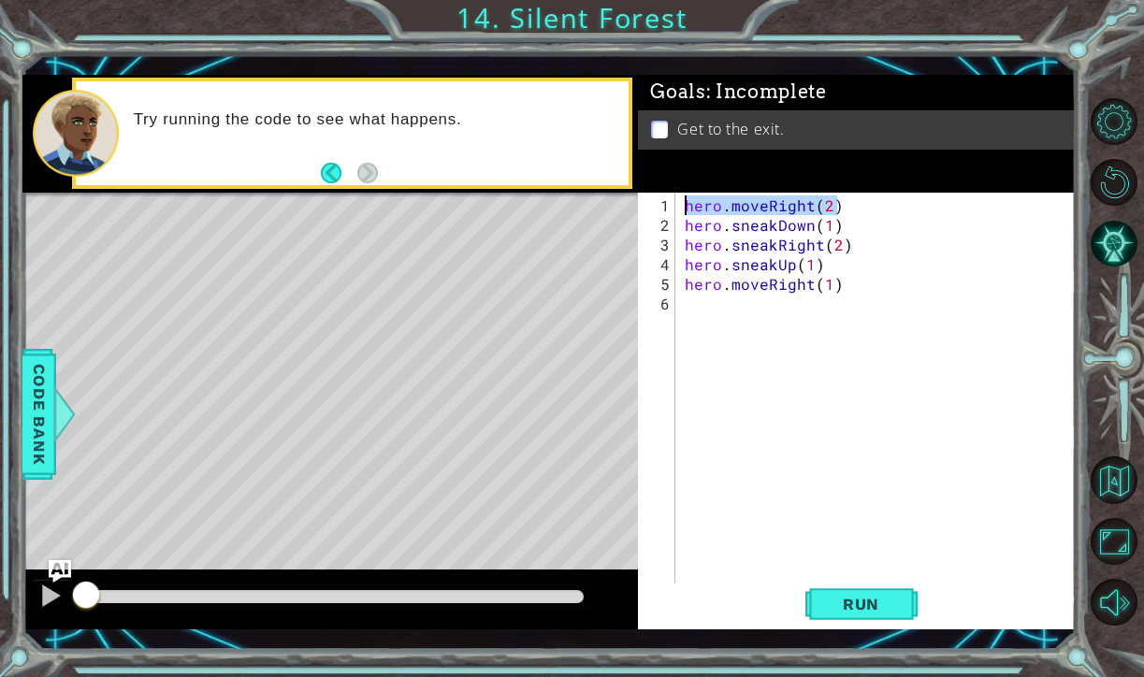
drag, startPoint x: 850, startPoint y: 208, endPoint x: 692, endPoint y: 194, distance: 158.6
click at [692, 194] on div "hero . moveRight ( 2 ) hero . sneakDown ( 1 ) hero . sneakRight ( 2 ) hero . sn…" at bounding box center [876, 389] width 390 height 393
click at [687, 205] on div "hero . moveRight ( 2 ) hero . sneakDown ( 1 ) hero . sneakRight ( 2 ) hero . sn…" at bounding box center [880, 411] width 399 height 432
drag, startPoint x: 687, startPoint y: 205, endPoint x: 847, endPoint y: 200, distance: 160.0
click at [847, 200] on div "hero . moveRight ( 2 ) hero . sneakDown ( 1 ) hero . sneakRight ( 2 ) hero . sn…" at bounding box center [880, 411] width 399 height 432
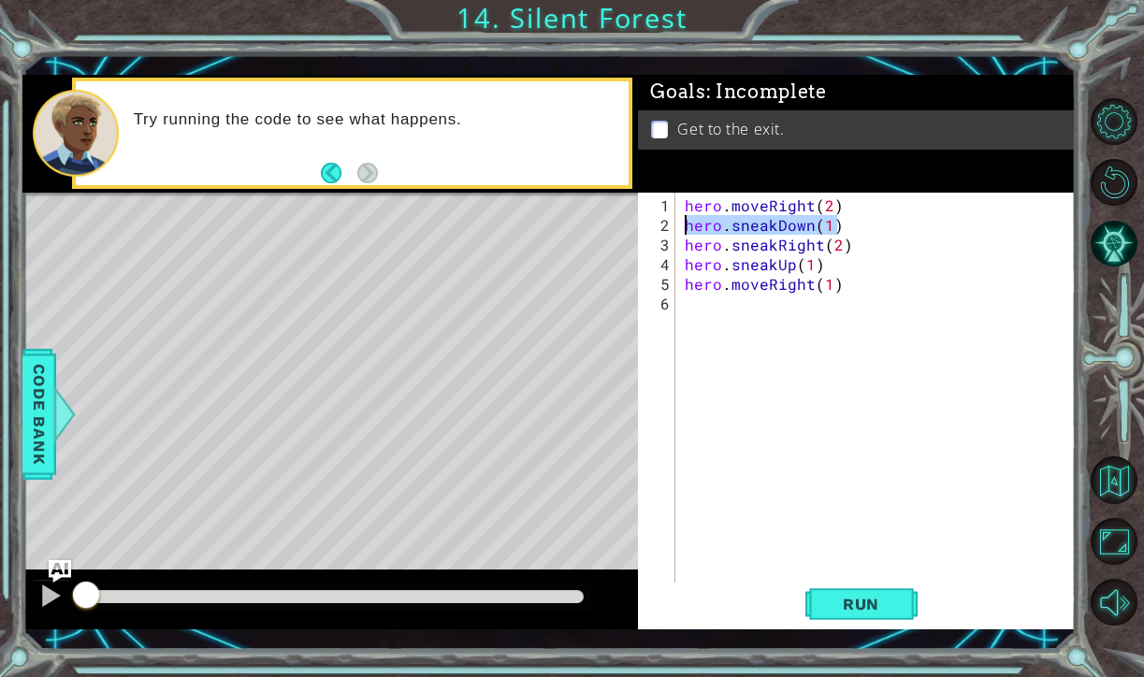
drag, startPoint x: 845, startPoint y: 224, endPoint x: 655, endPoint y: 213, distance: 191.1
click at [655, 213] on div "hero.moveRight(2) 1 2 3 4 5 6 hero . moveRight ( 2 ) hero . sneakDown ( 1 ) her…" at bounding box center [854, 389] width 433 height 393
drag, startPoint x: 864, startPoint y: 250, endPoint x: 669, endPoint y: 246, distance: 194.5
click at [669, 246] on div "hero.sneakDown(1) 1 2 3 4 5 6 hero . moveRight ( 2 ) hero . sneakDown ( 1 ) her…" at bounding box center [854, 389] width 433 height 393
drag, startPoint x: 833, startPoint y: 266, endPoint x: 678, endPoint y: 264, distance: 155.2
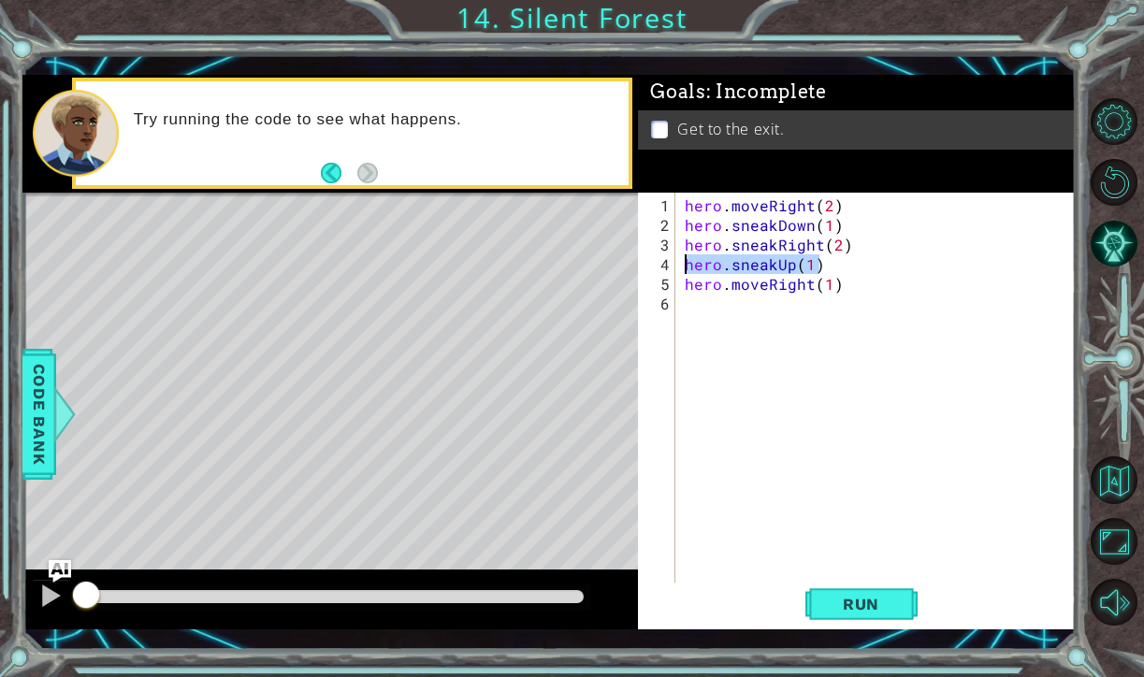
click at [678, 264] on div "hero.sneakRight(2) 1 2 3 4 5 6 hero . moveRight ( 2 ) hero . sneakDown ( 1 ) he…" at bounding box center [854, 389] width 433 height 393
drag, startPoint x: 841, startPoint y: 286, endPoint x: 648, endPoint y: 288, distance: 192.6
click at [648, 288] on div "hero.sneakUp(1) 1 2 3 4 5 6 hero . moveRight ( 2 ) hero . sneakDown ( 1 ) hero …" at bounding box center [854, 389] width 433 height 393
type textarea "hero.moveRight(1)"
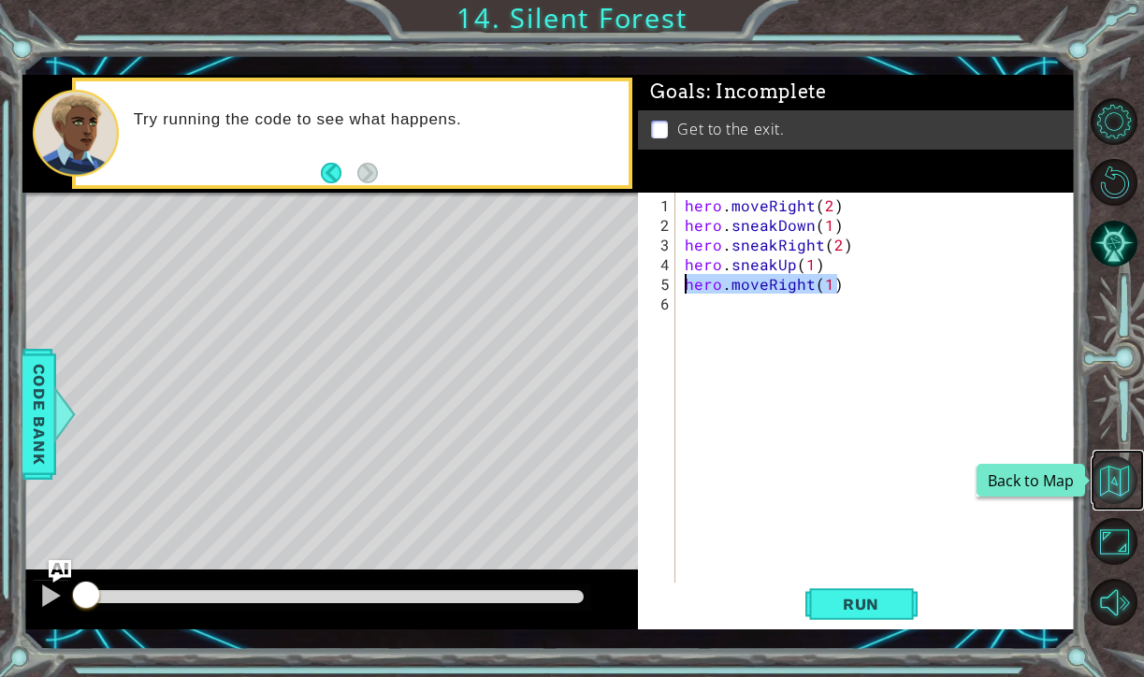
click at [1115, 473] on button "Back to Map" at bounding box center [1114, 480] width 48 height 48
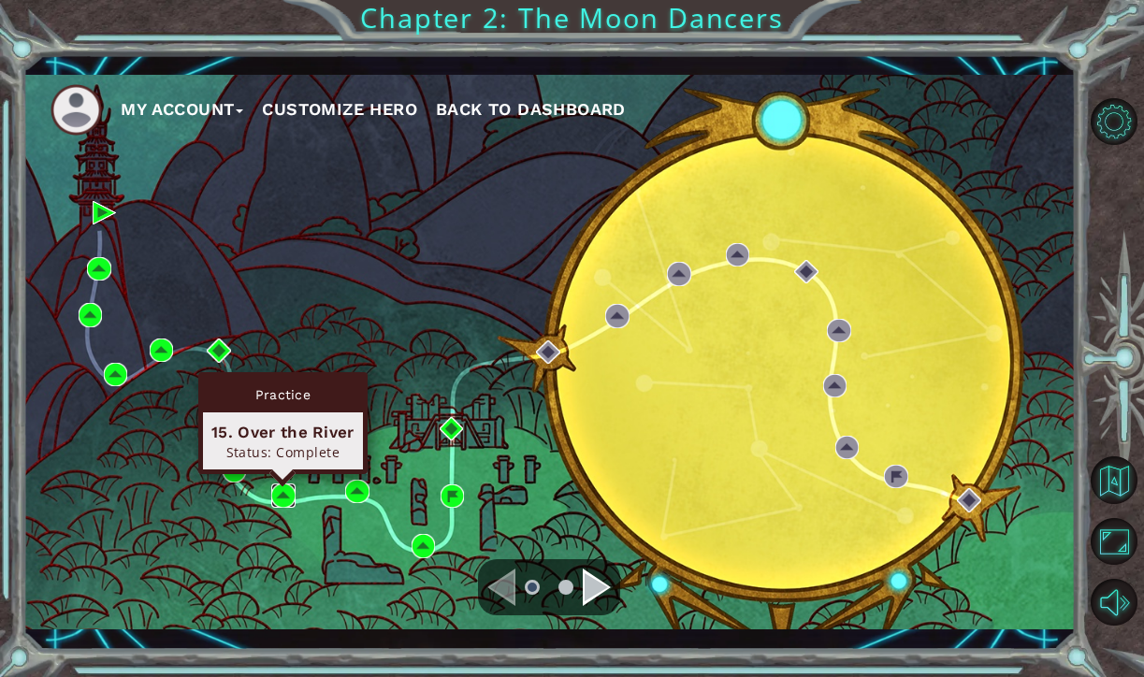
click at [284, 492] on img at bounding box center [282, 494] width 23 height 23
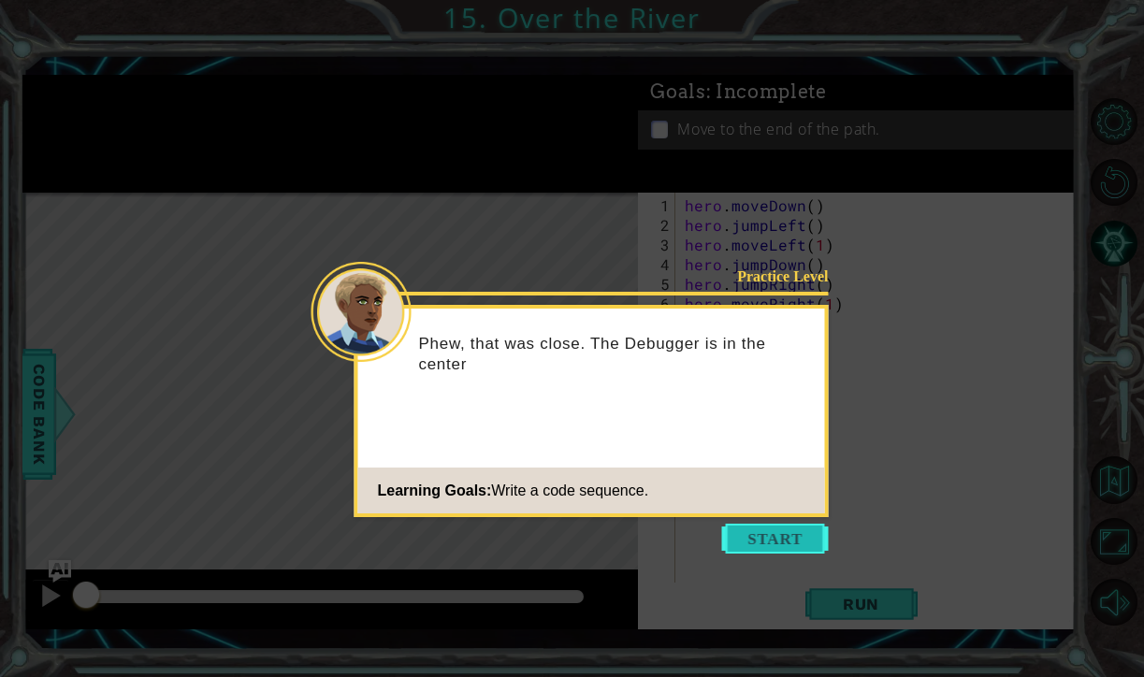
click at [771, 541] on button "Start" at bounding box center [775, 539] width 107 height 30
